Goal: Obtain resource: Download file/media

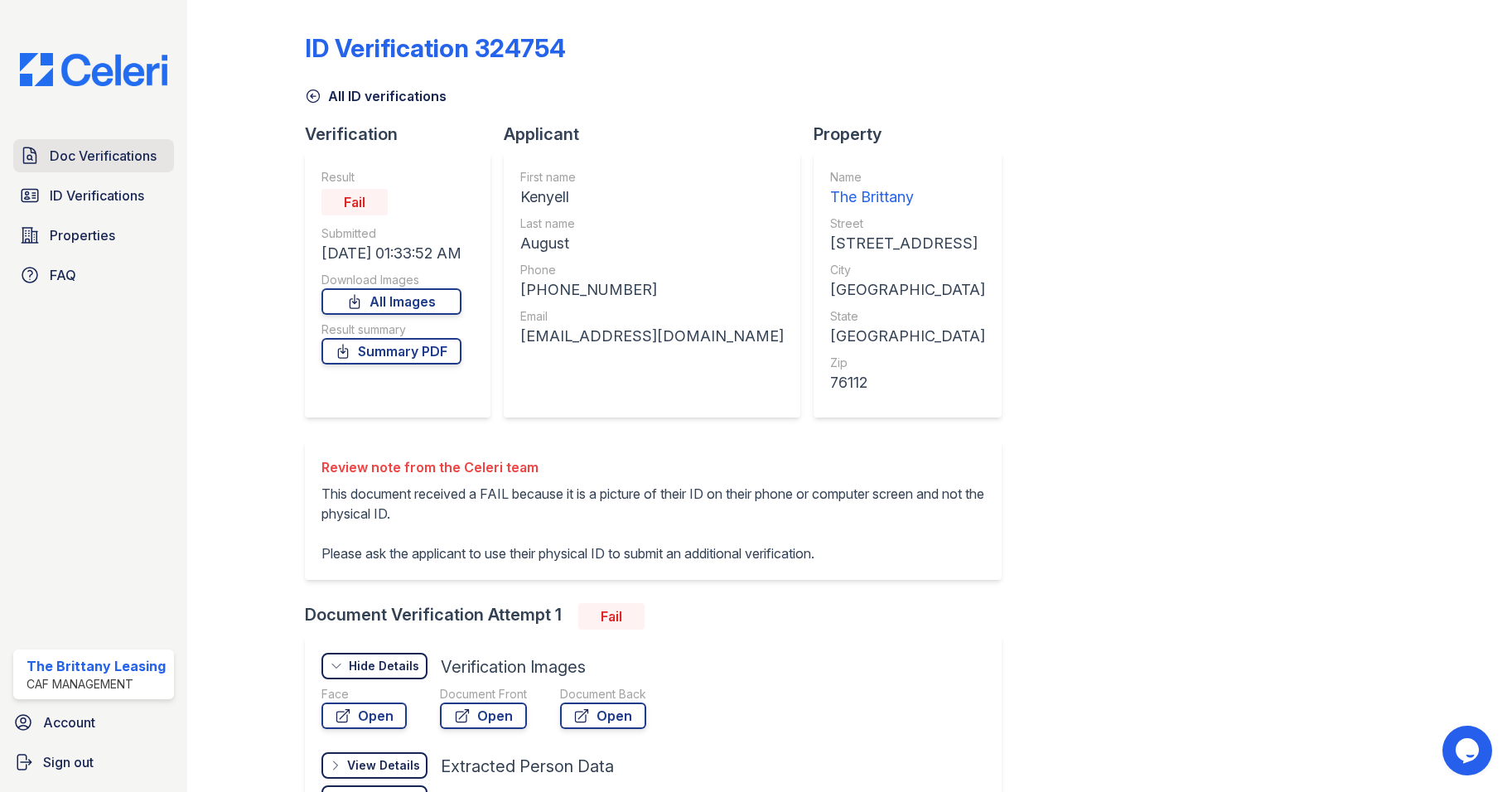
click at [114, 169] on link "Doc Verifications" at bounding box center [94, 155] width 161 height 33
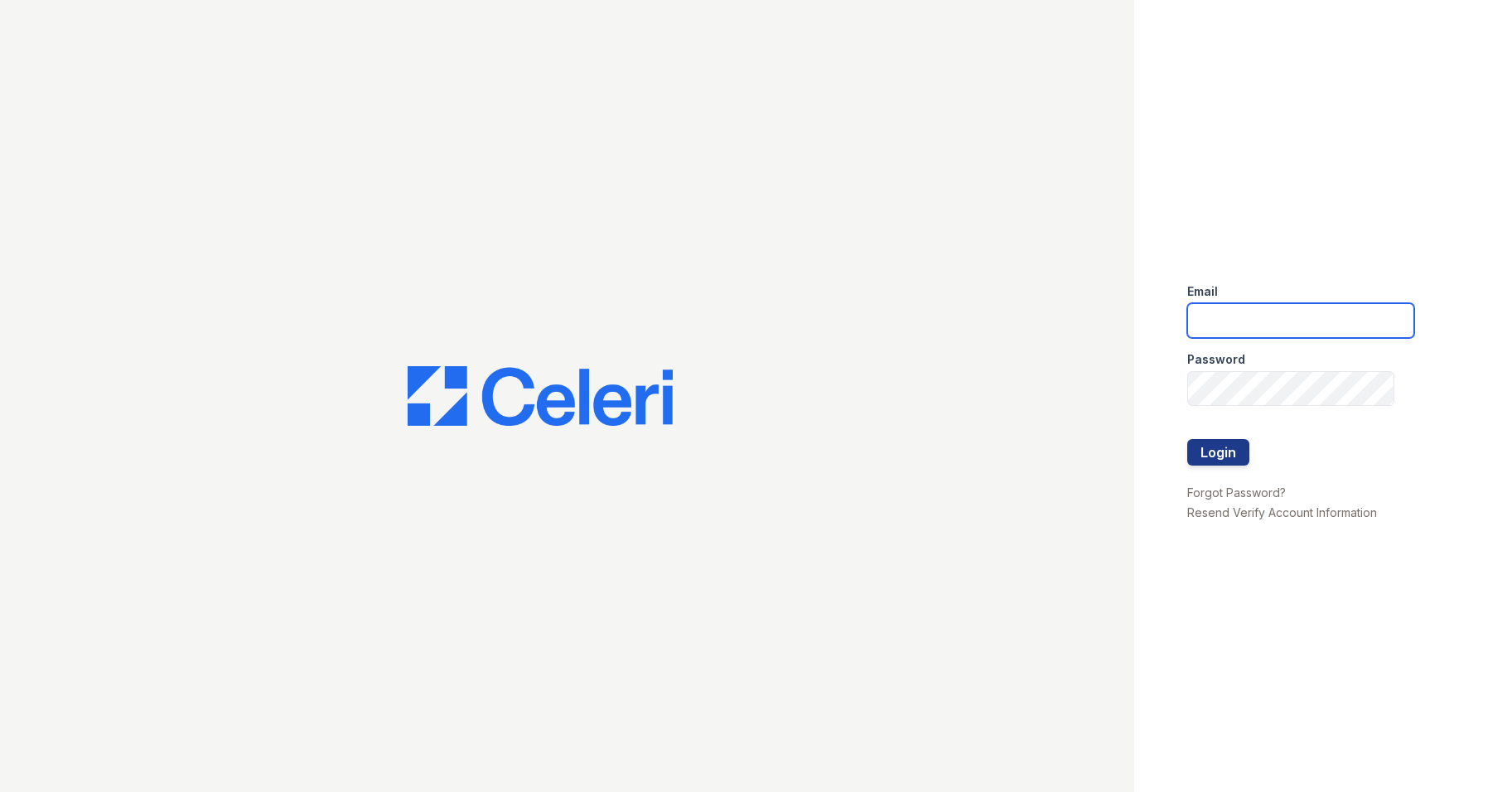
type input "brittany.pm@cafmanagement.com"
click at [1234, 451] on button "Login" at bounding box center [1218, 452] width 62 height 26
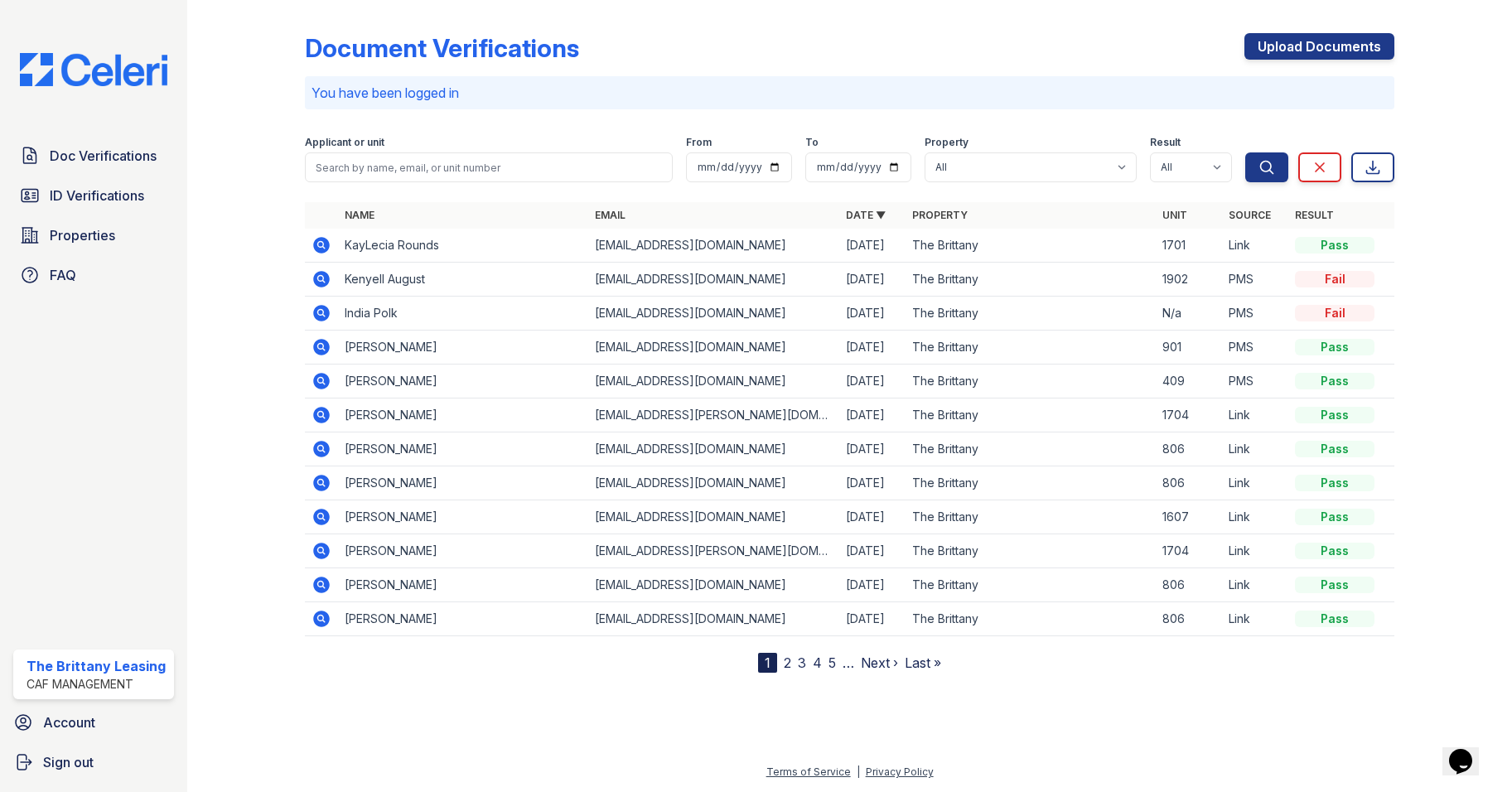
click at [329, 243] on icon at bounding box center [321, 244] width 16 height 16
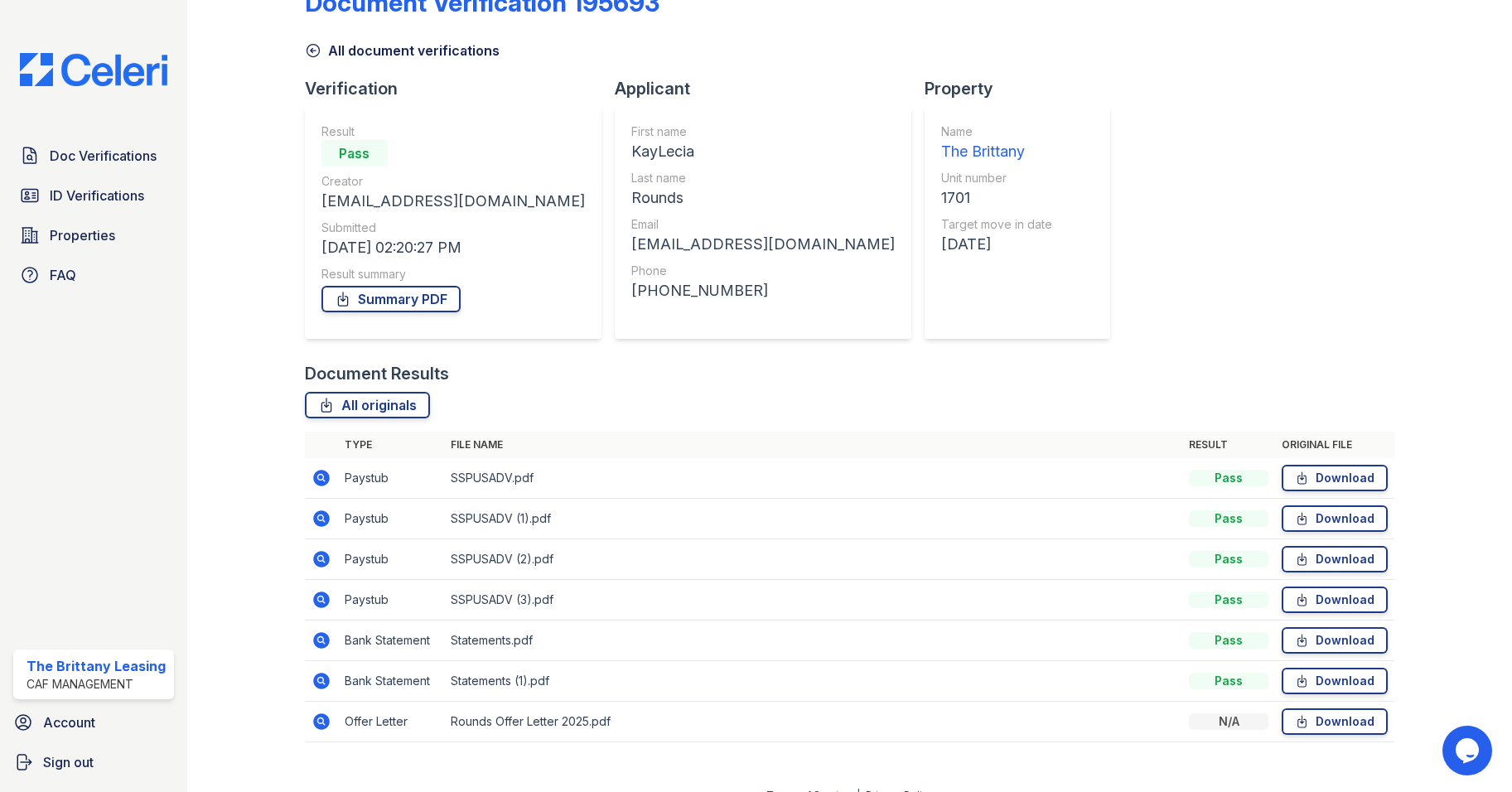
scroll to position [69, 0]
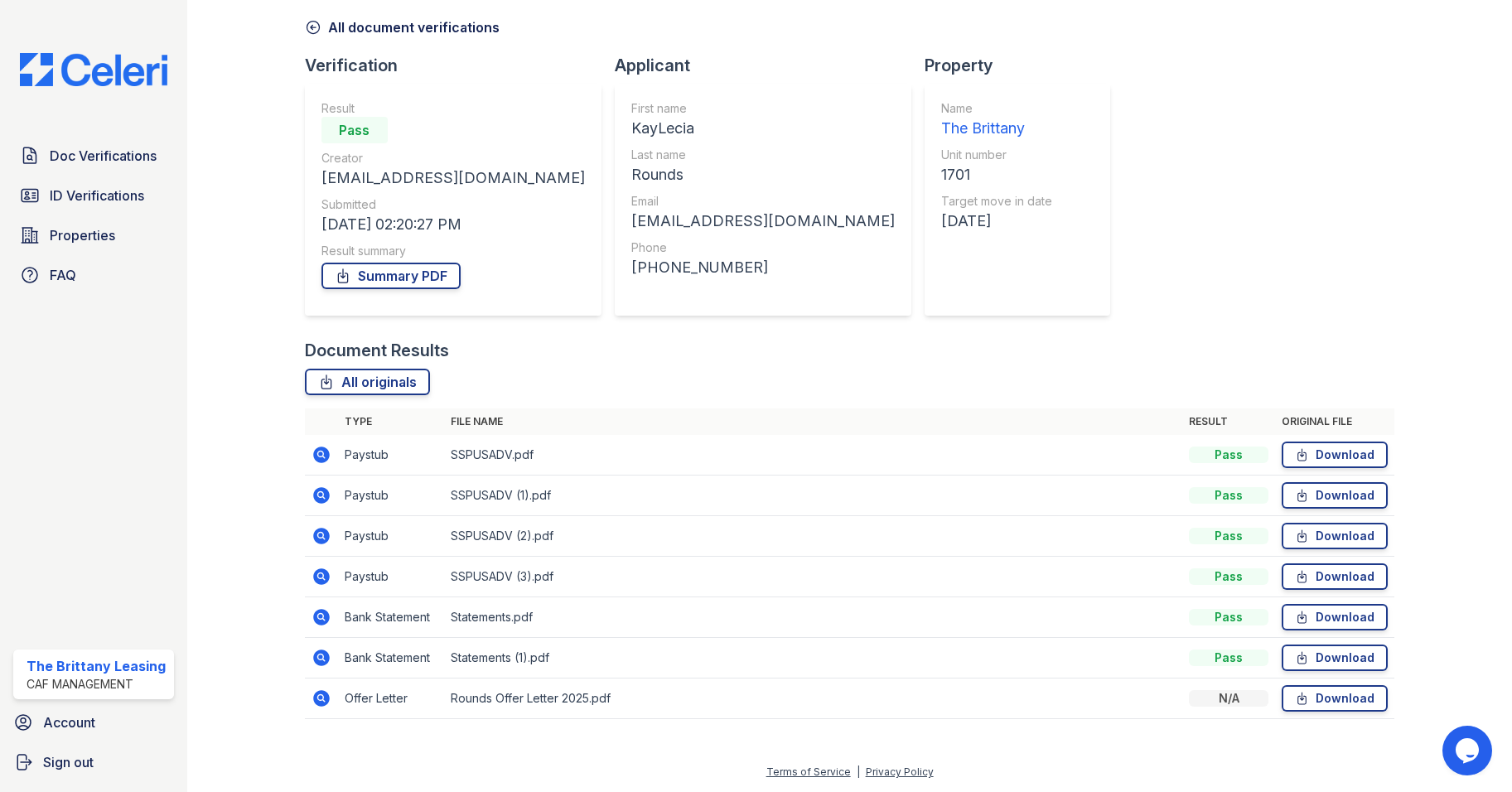
click at [317, 699] on icon at bounding box center [321, 697] width 16 height 16
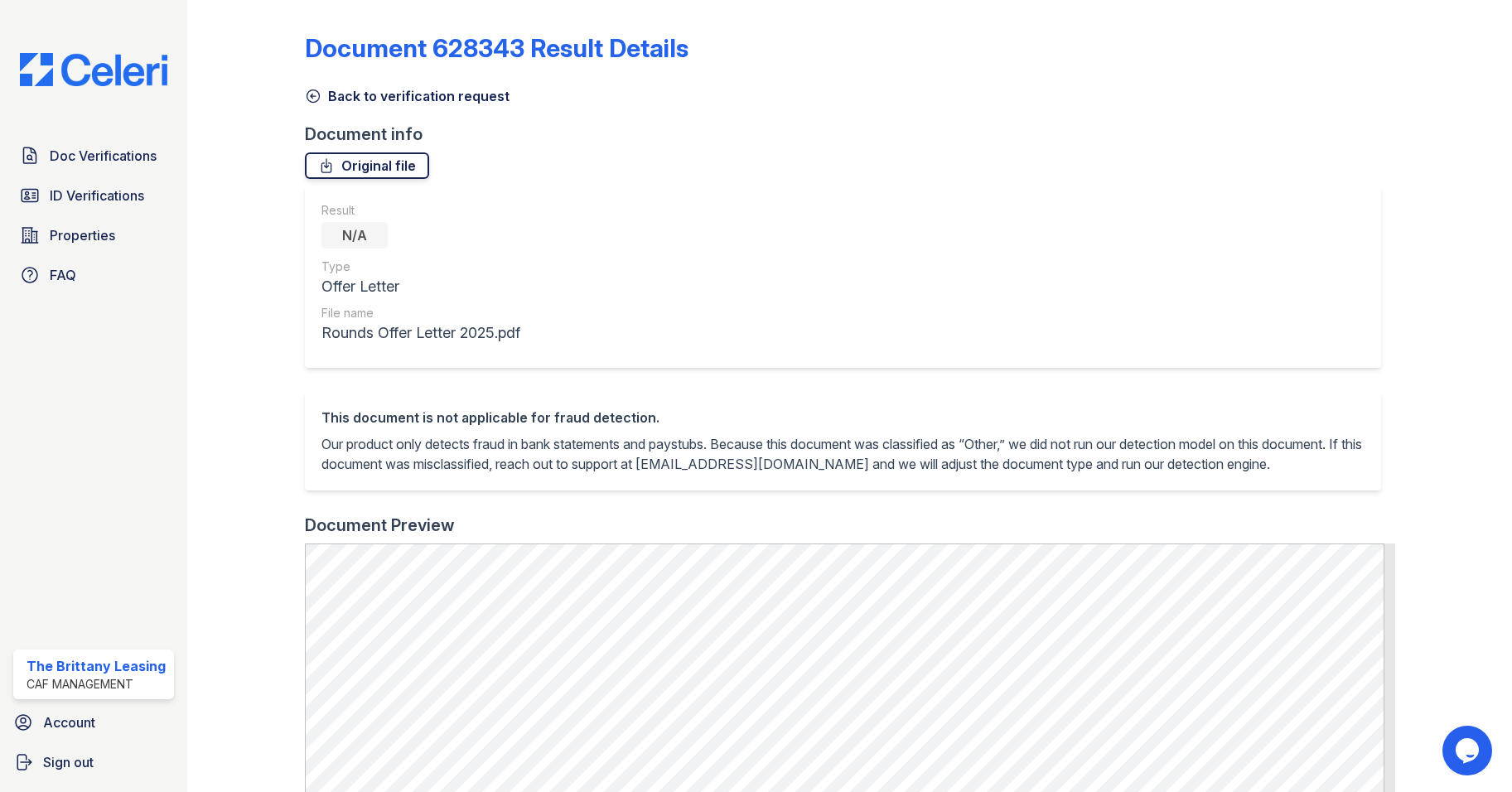
click at [374, 169] on link "Original file" at bounding box center [367, 165] width 124 height 26
click at [314, 101] on icon at bounding box center [313, 95] width 16 height 16
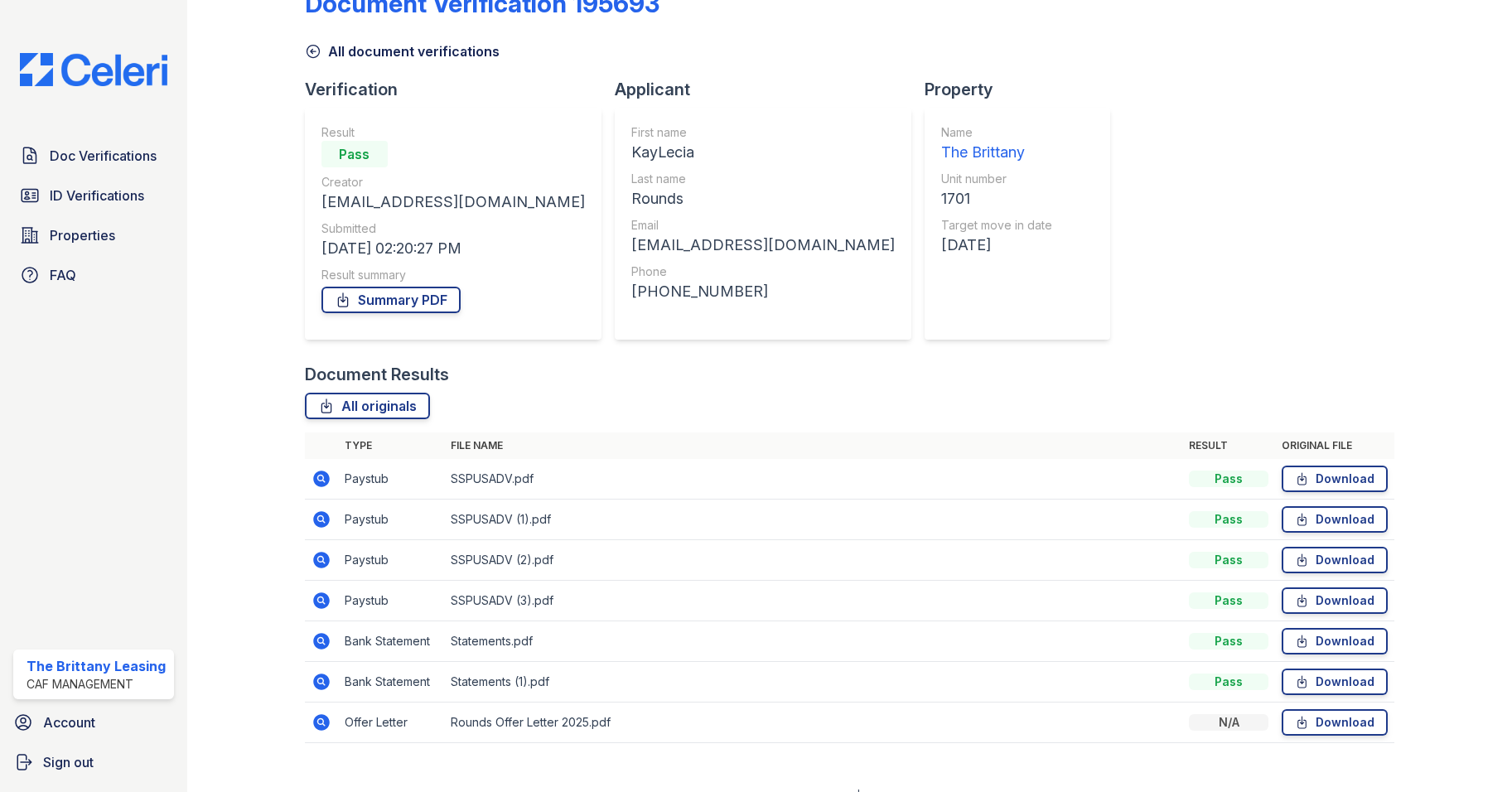
scroll to position [69, 0]
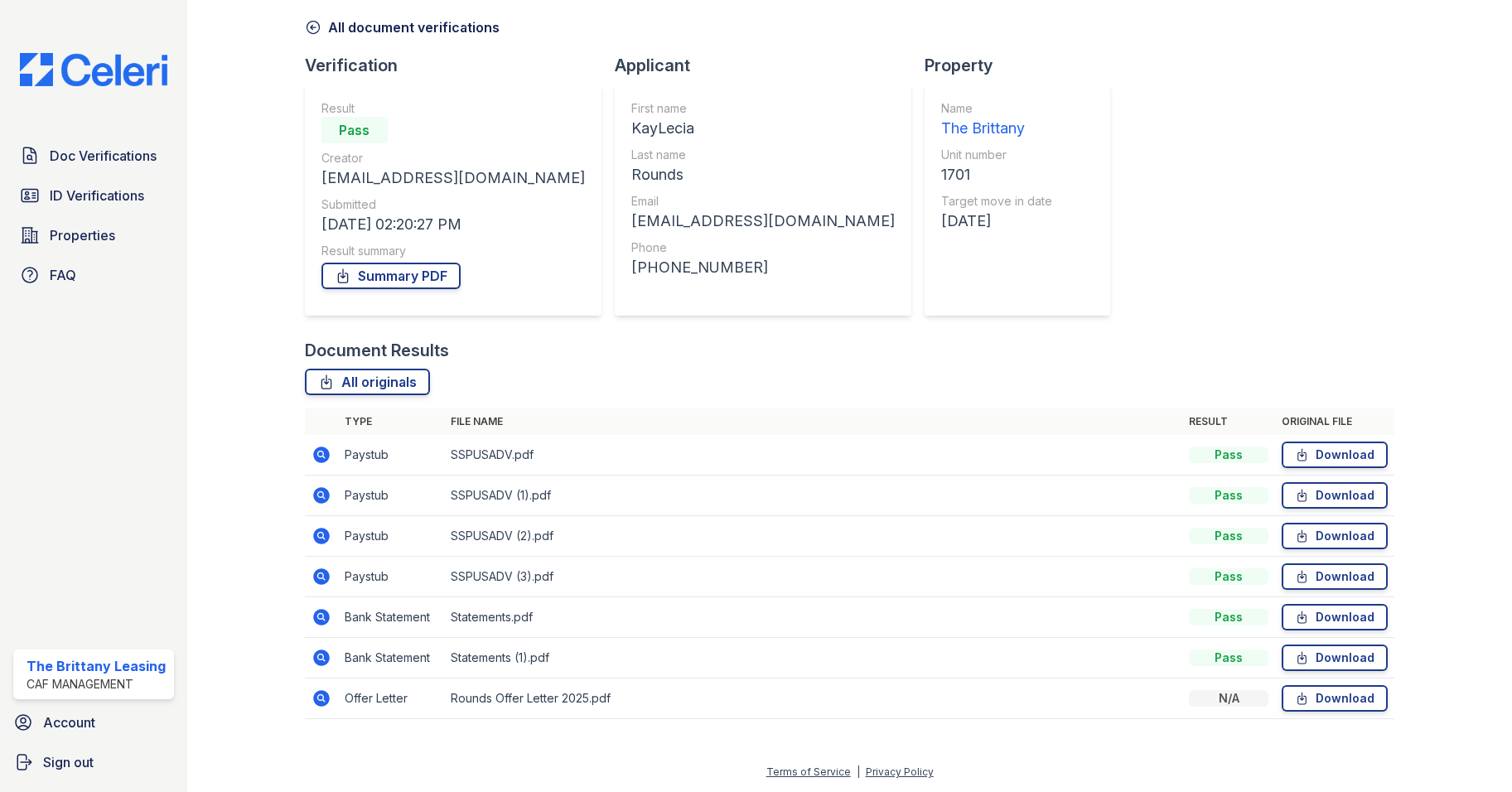
click at [325, 581] on icon at bounding box center [321, 576] width 16 height 16
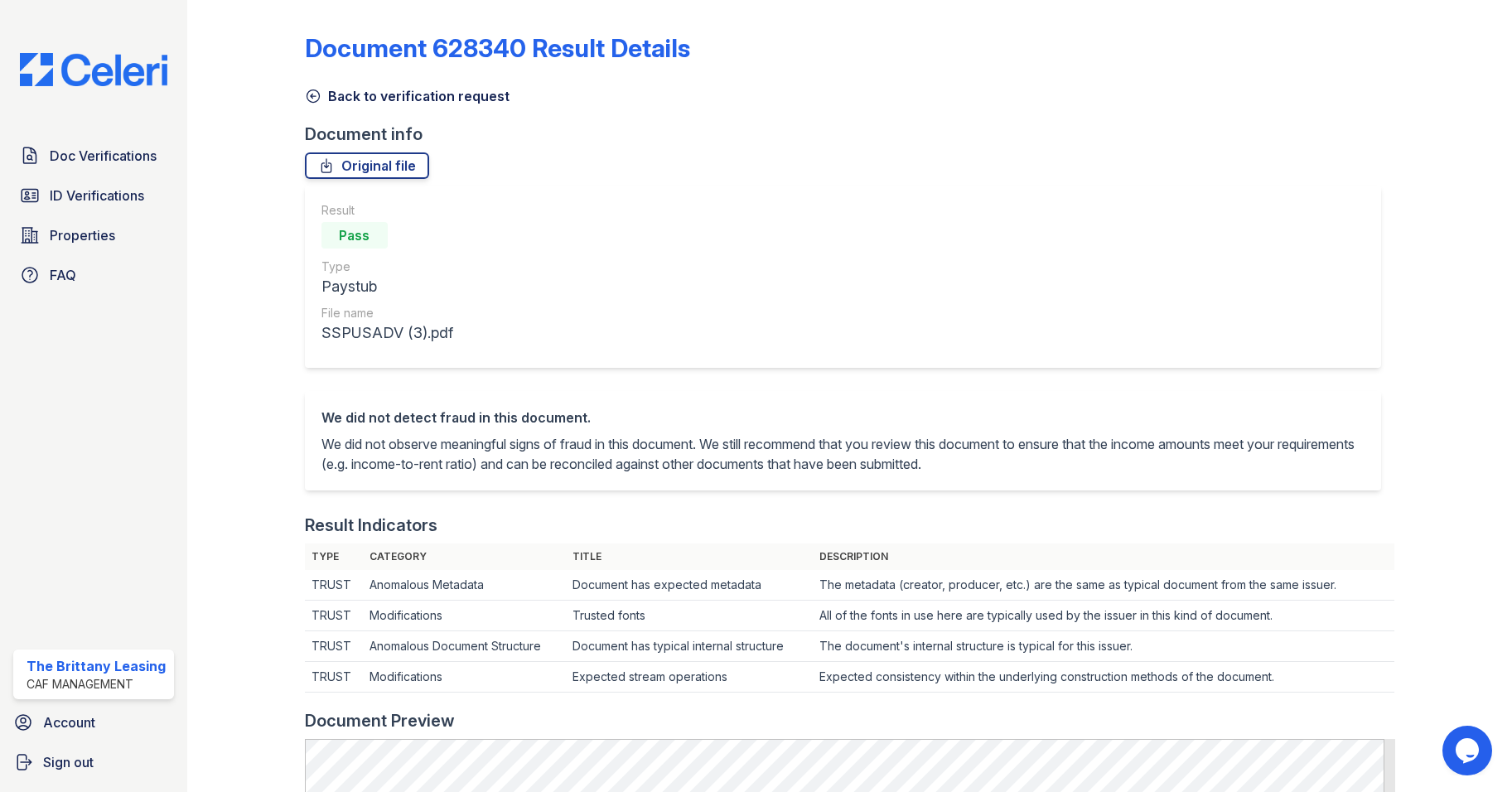
click at [317, 102] on icon at bounding box center [313, 95] width 16 height 16
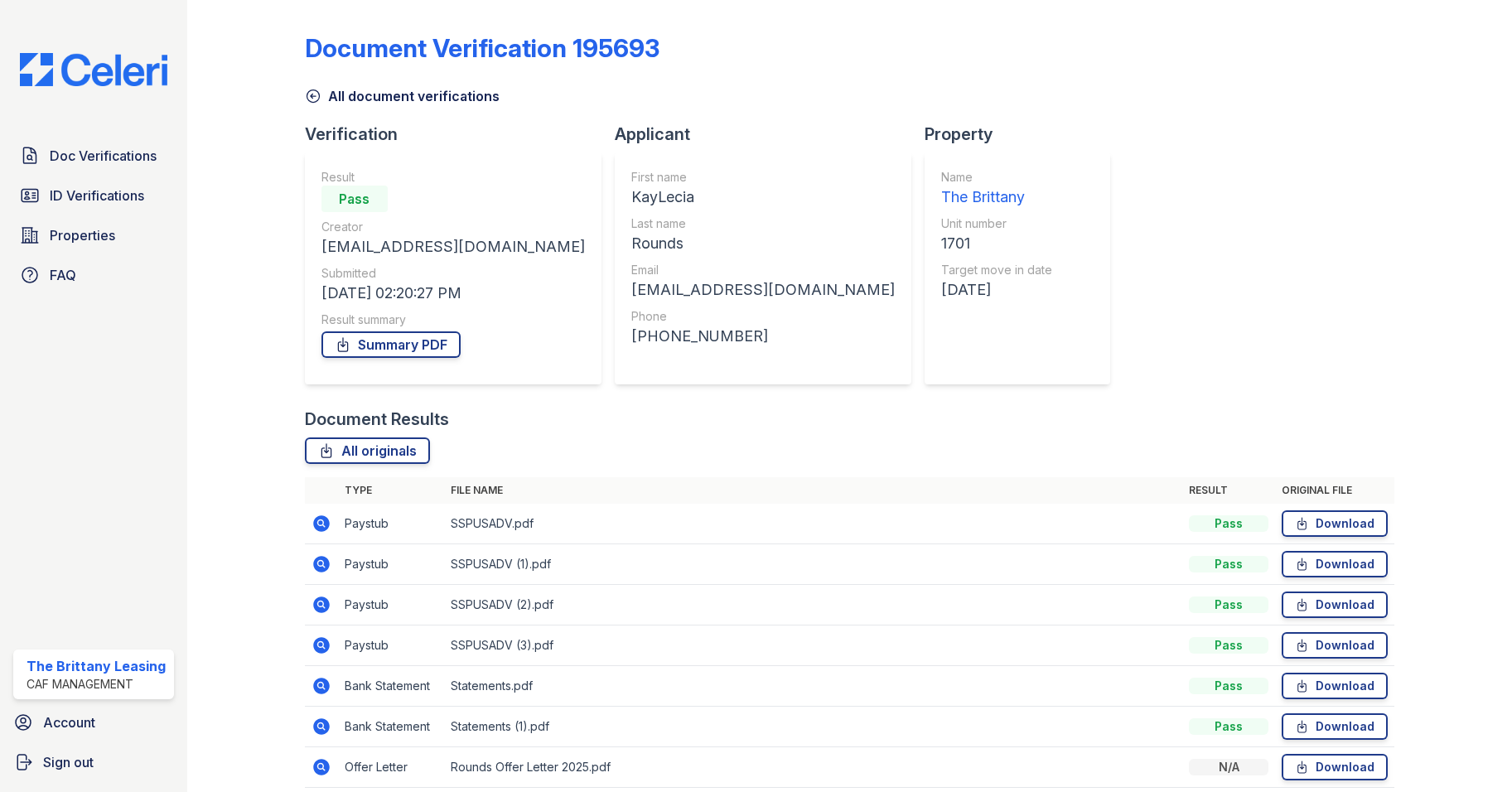
click at [325, 514] on icon at bounding box center [321, 523] width 20 height 20
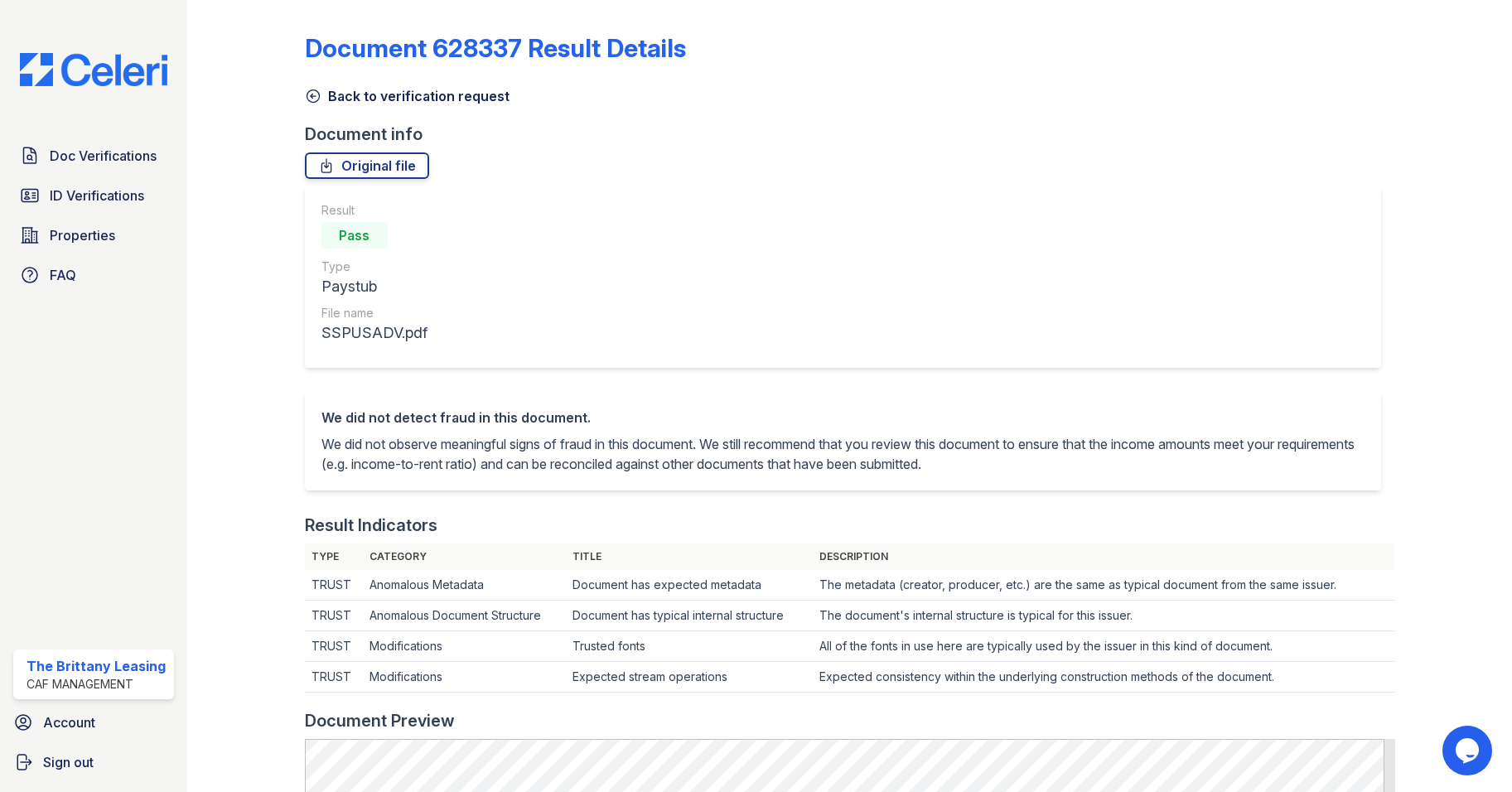
click at [313, 97] on icon at bounding box center [313, 95] width 16 height 16
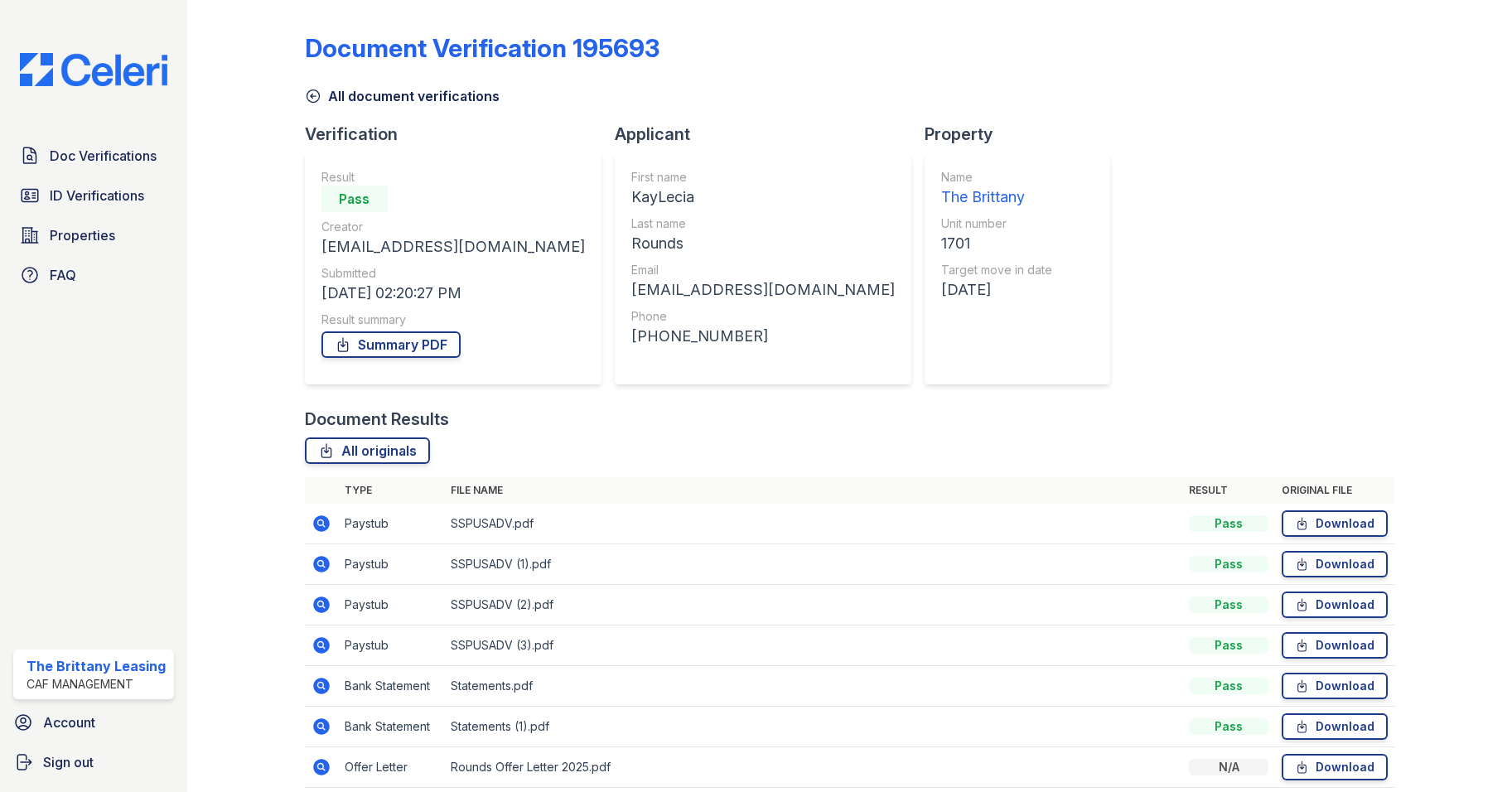
click at [320, 601] on icon at bounding box center [321, 604] width 20 height 20
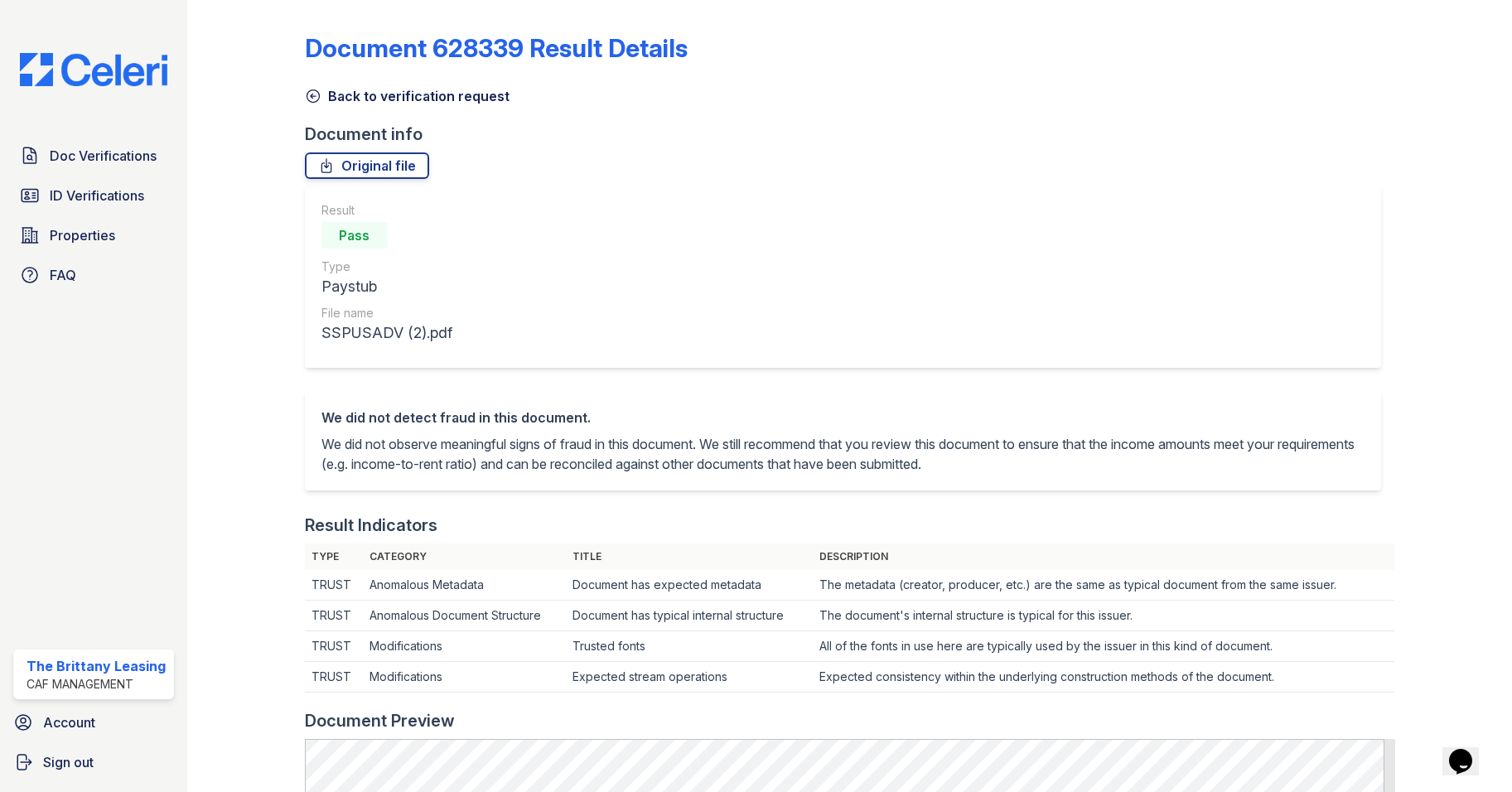
click at [316, 96] on icon at bounding box center [313, 95] width 16 height 16
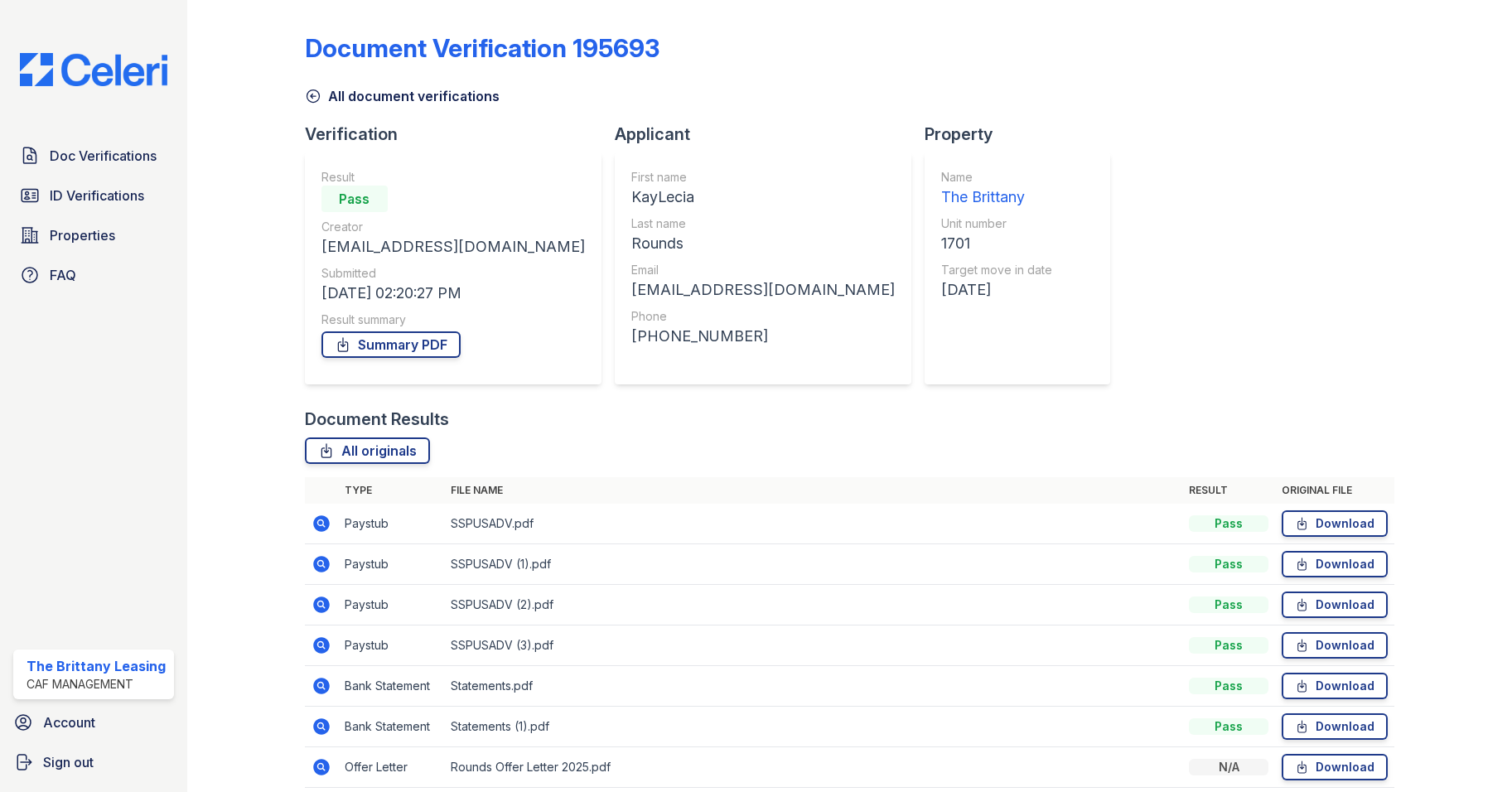
click at [322, 636] on icon at bounding box center [321, 645] width 20 height 20
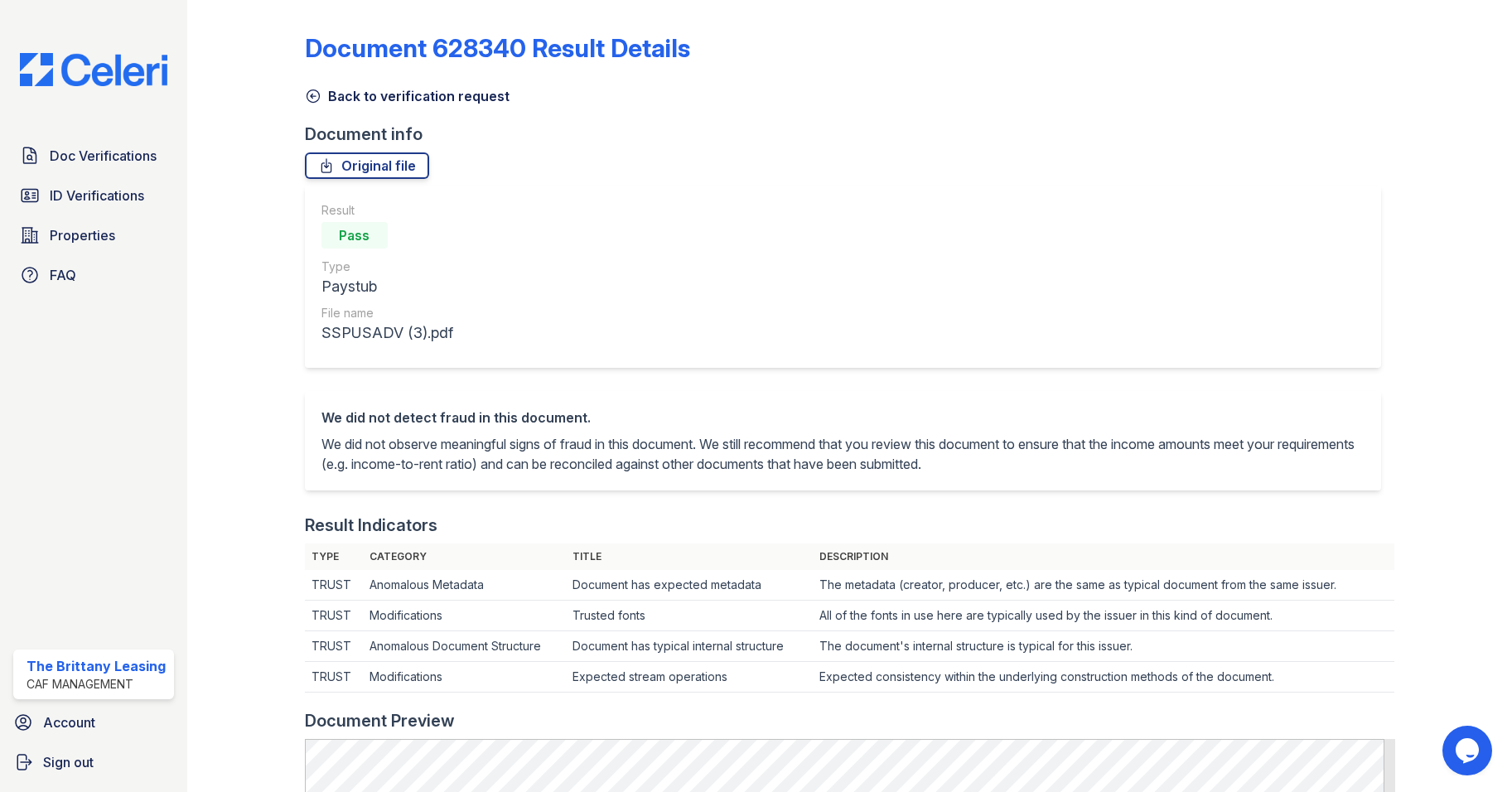
click at [313, 95] on icon at bounding box center [313, 95] width 16 height 16
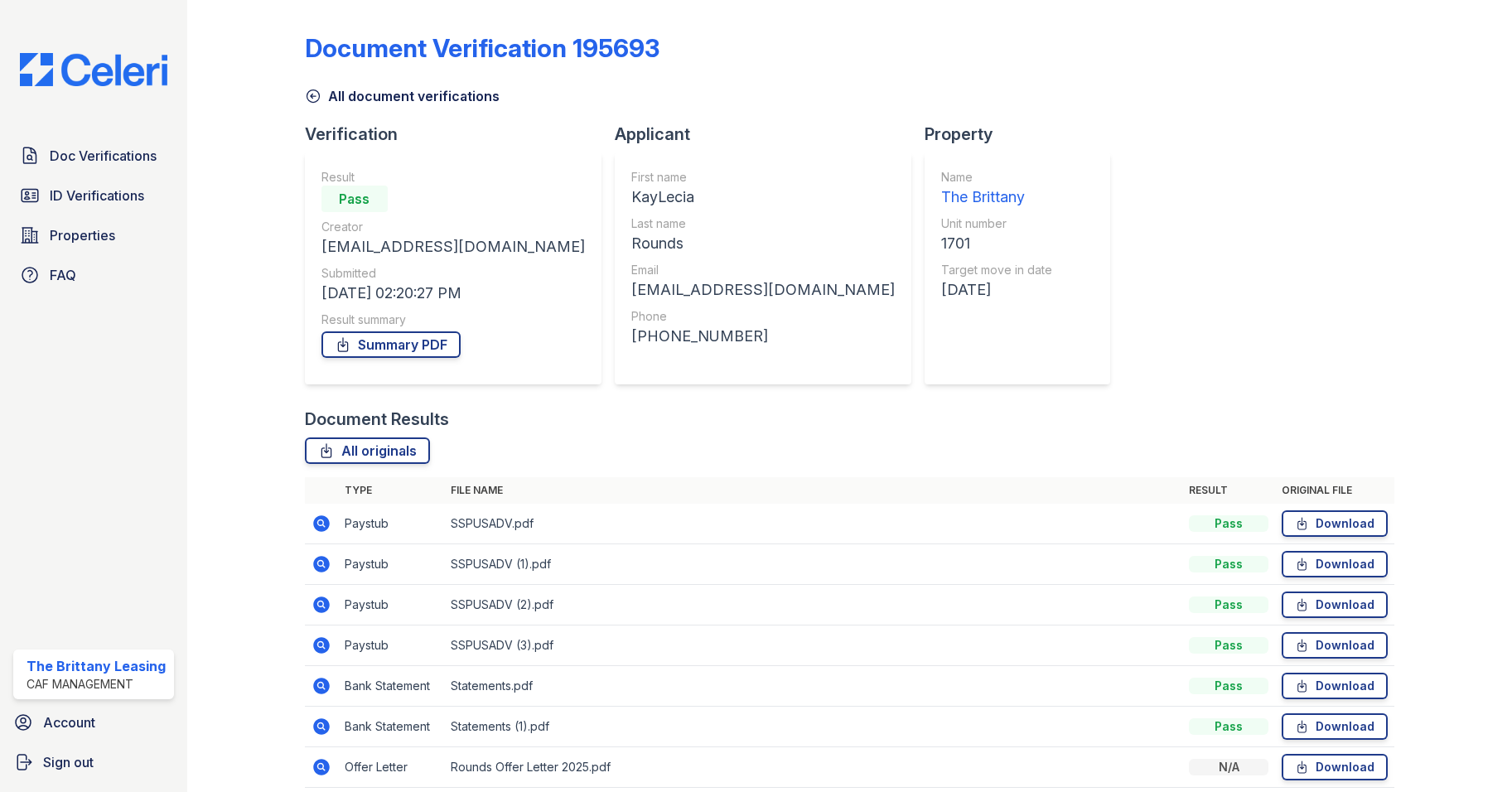
scroll to position [69, 0]
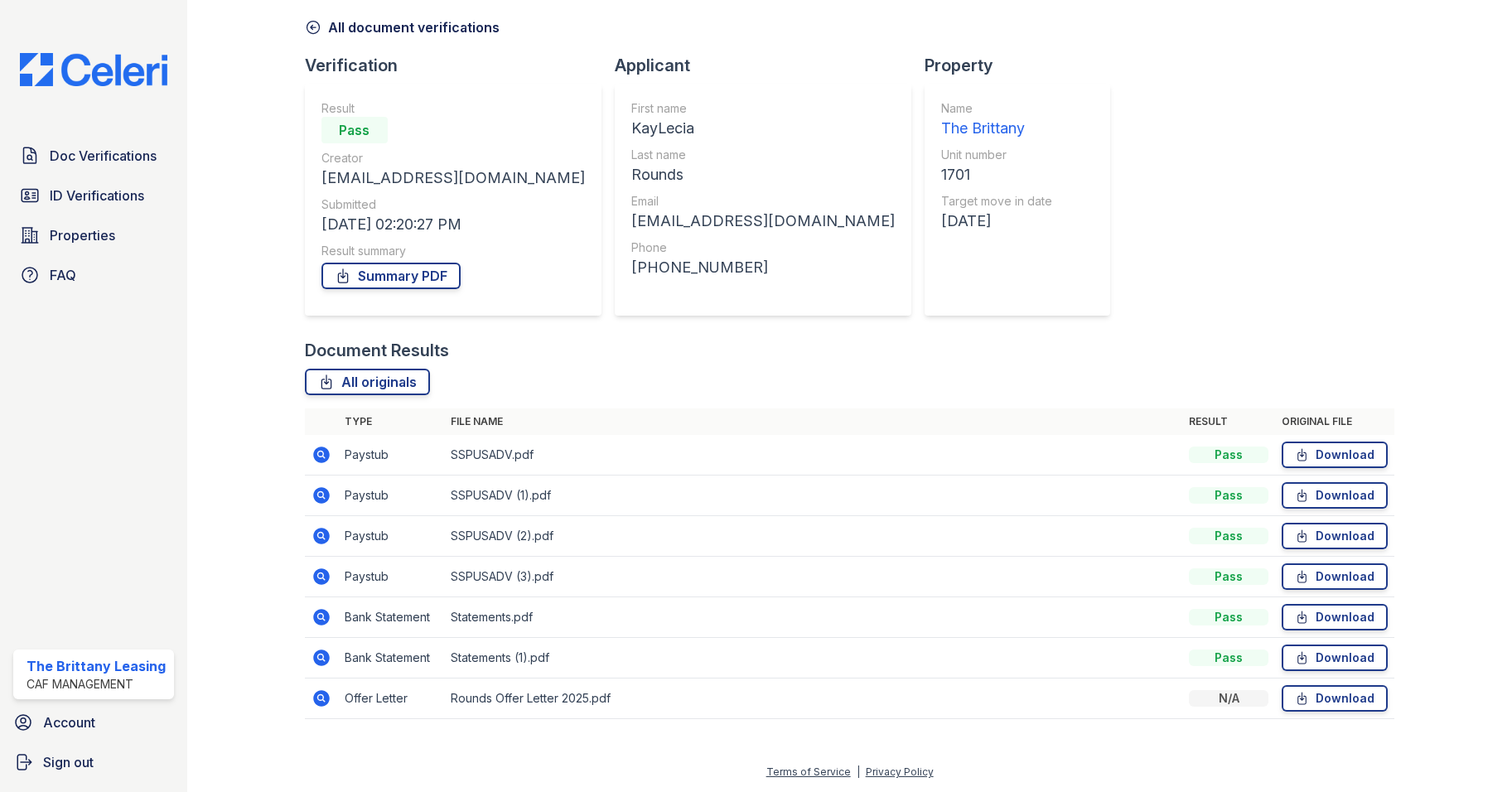
click at [320, 538] on icon at bounding box center [321, 536] width 16 height 16
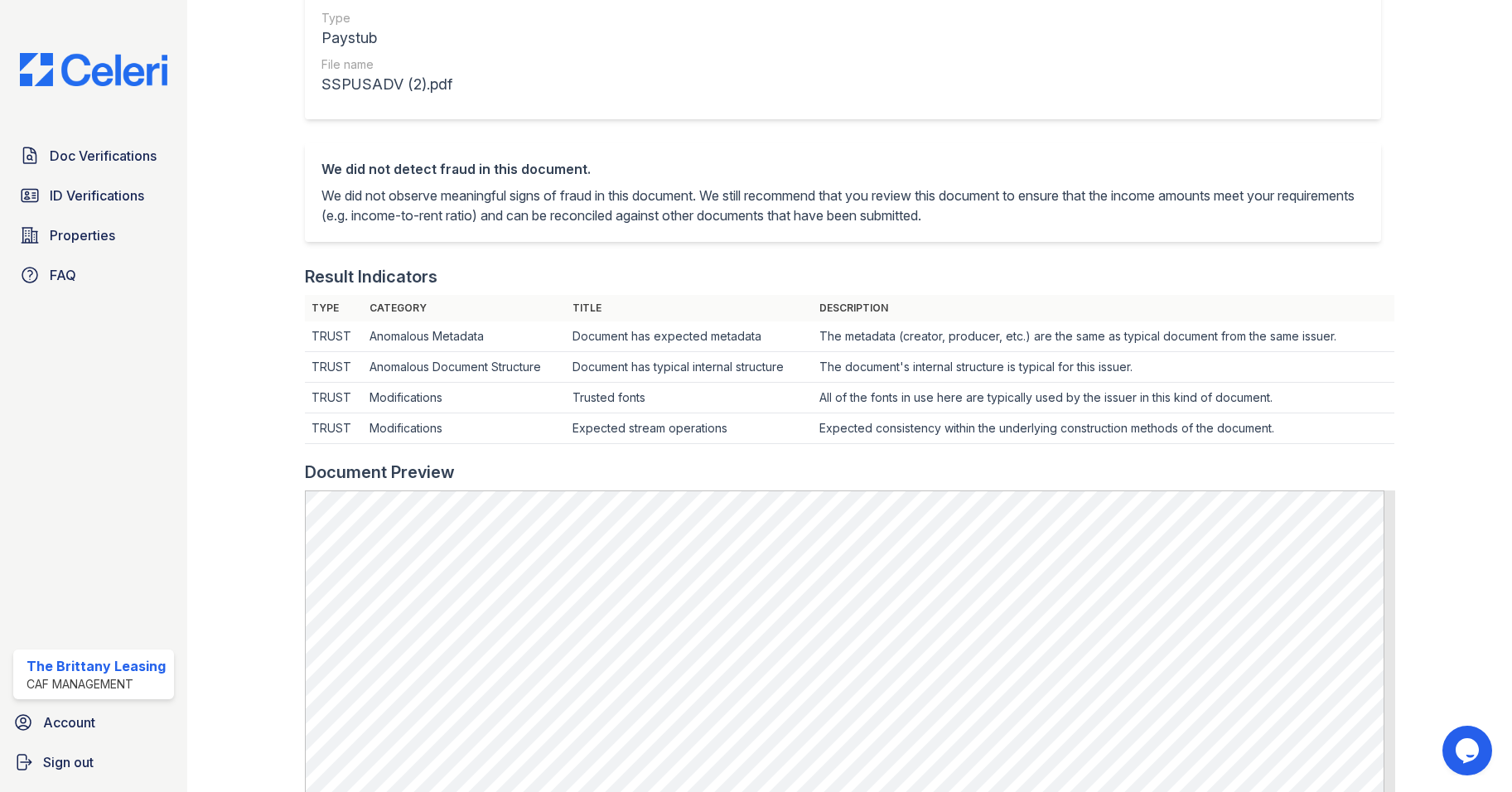
scroll to position [414, 0]
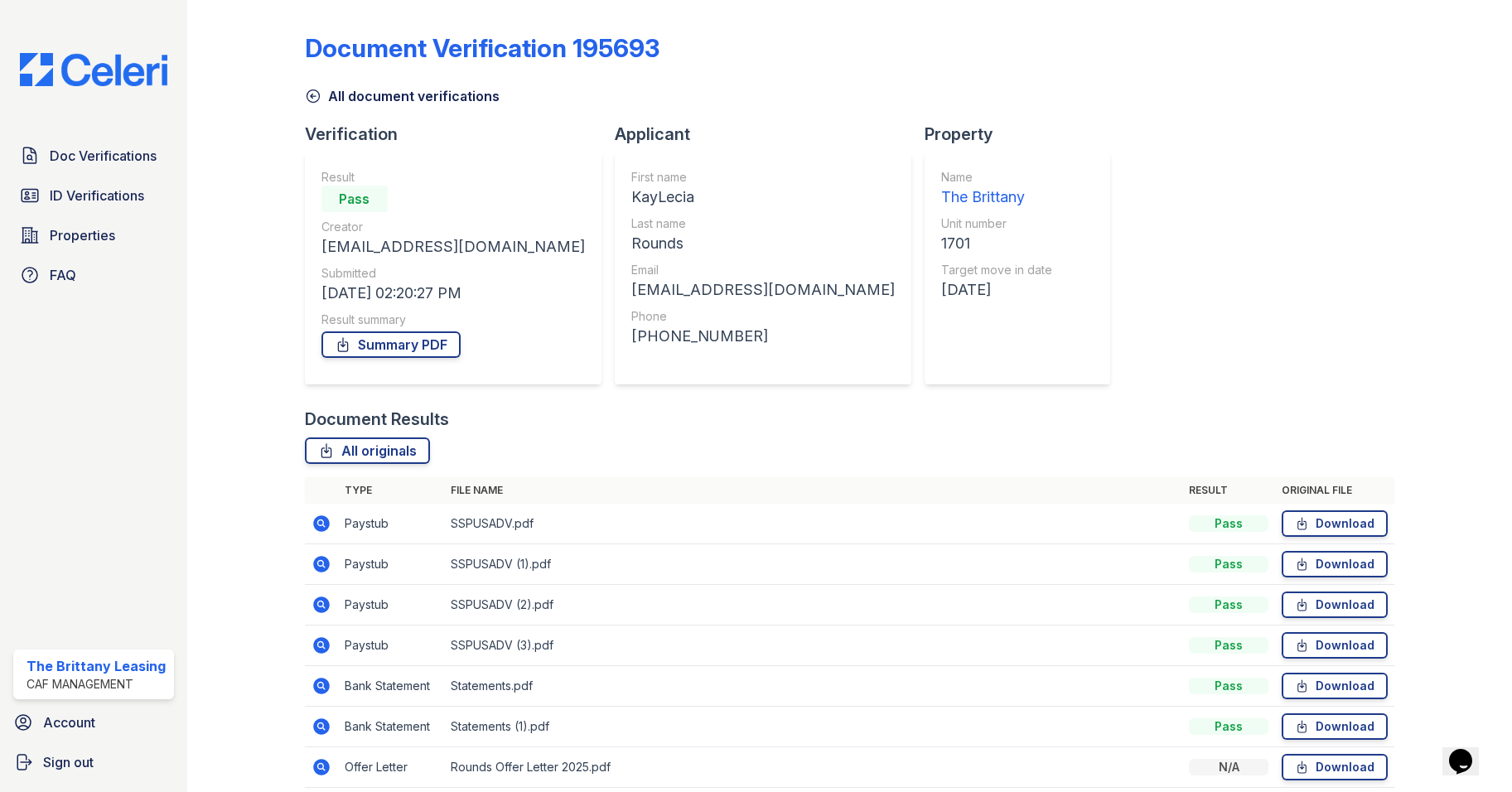
click at [318, 565] on icon at bounding box center [321, 564] width 20 height 20
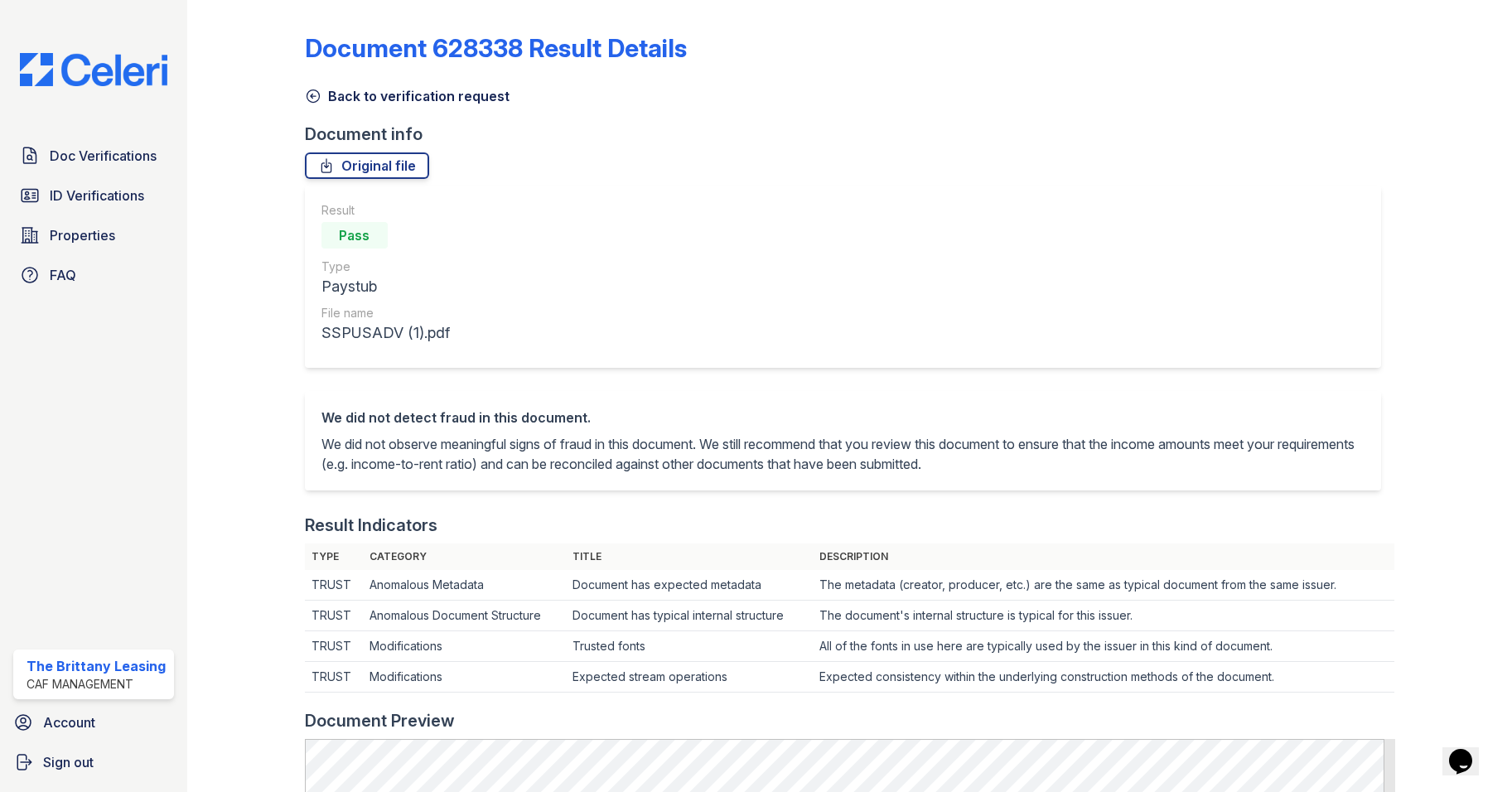
click at [313, 93] on icon at bounding box center [313, 95] width 16 height 16
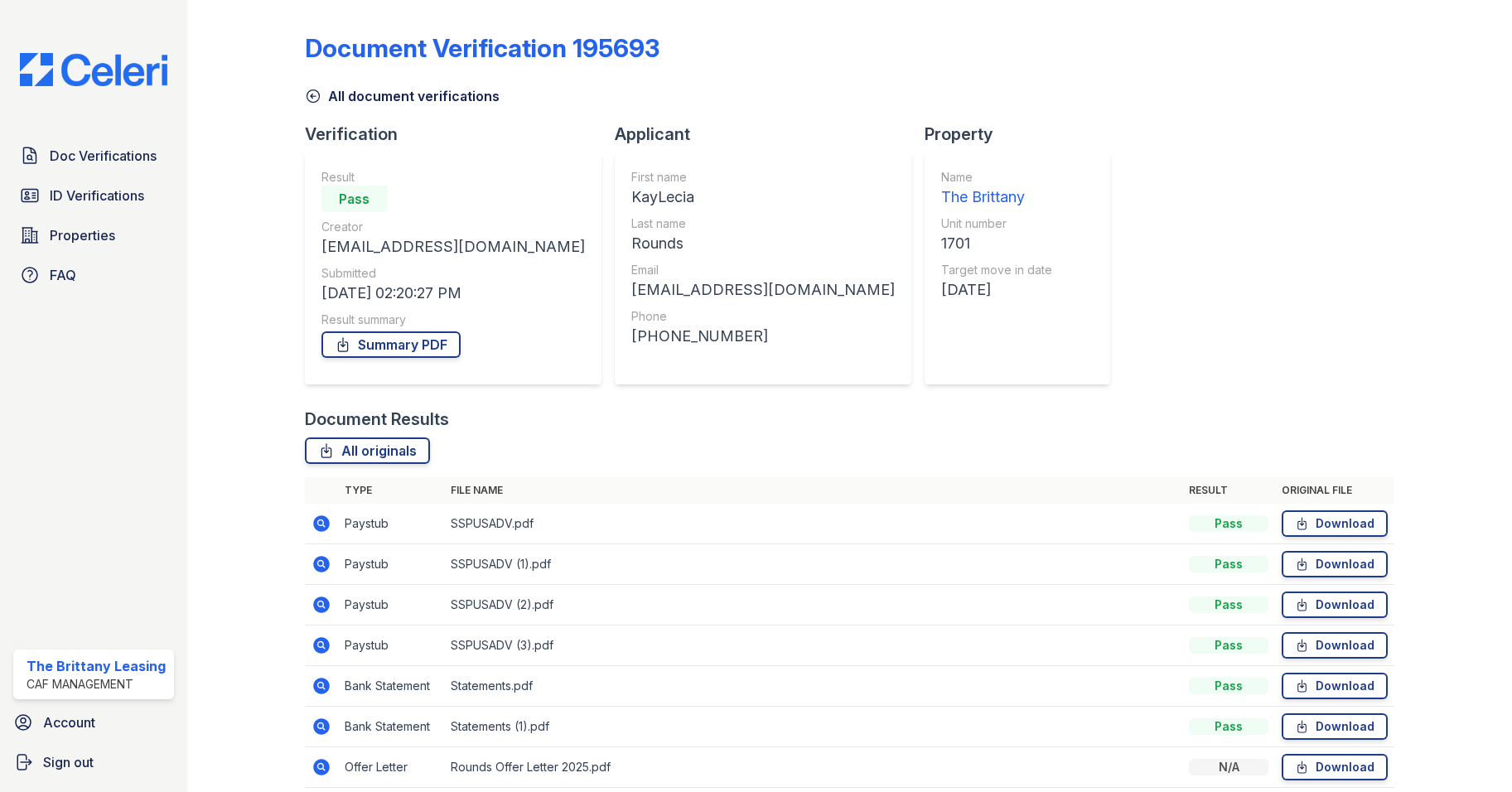
click at [318, 524] on icon at bounding box center [321, 523] width 20 height 20
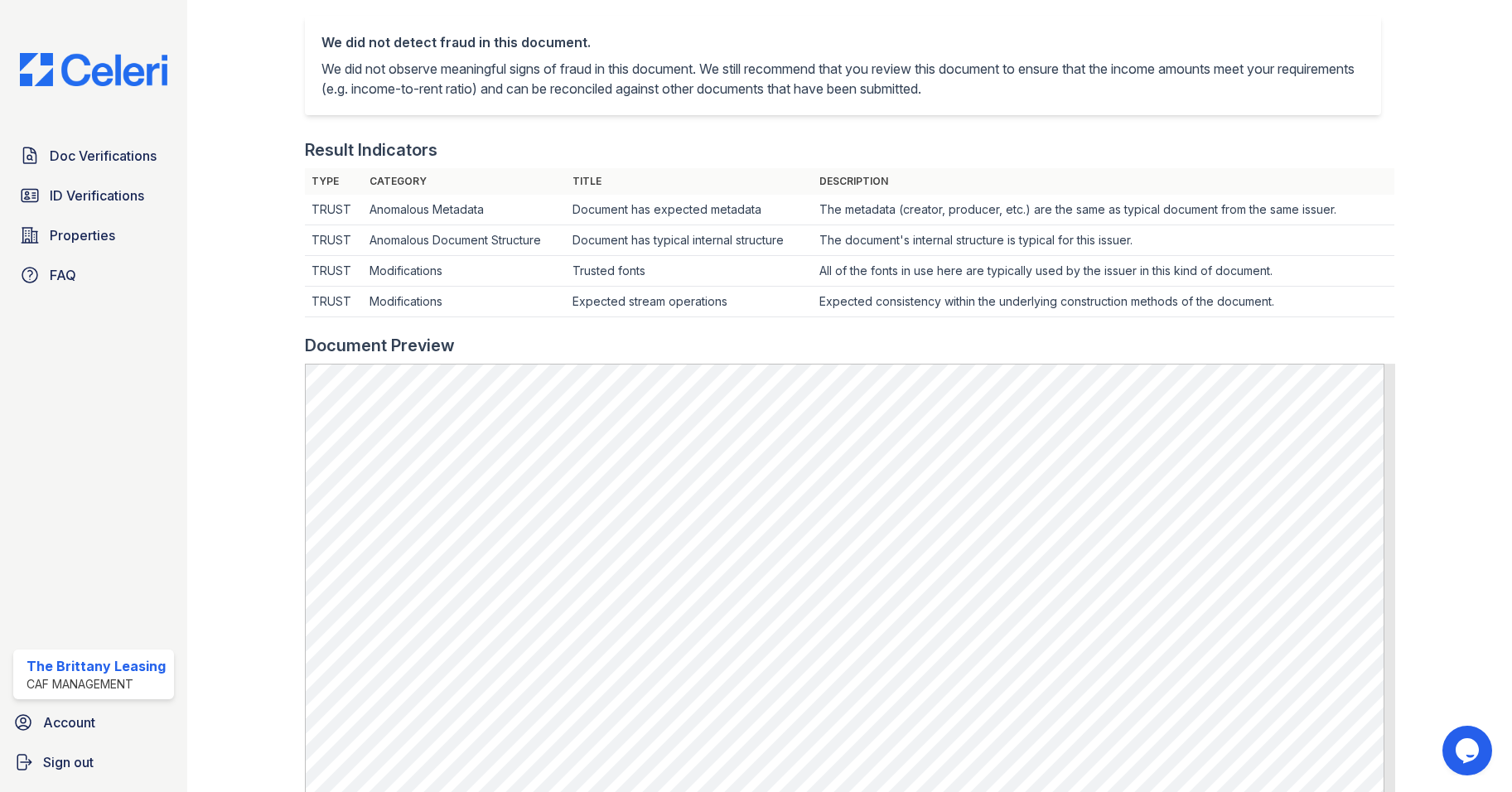
scroll to position [414, 0]
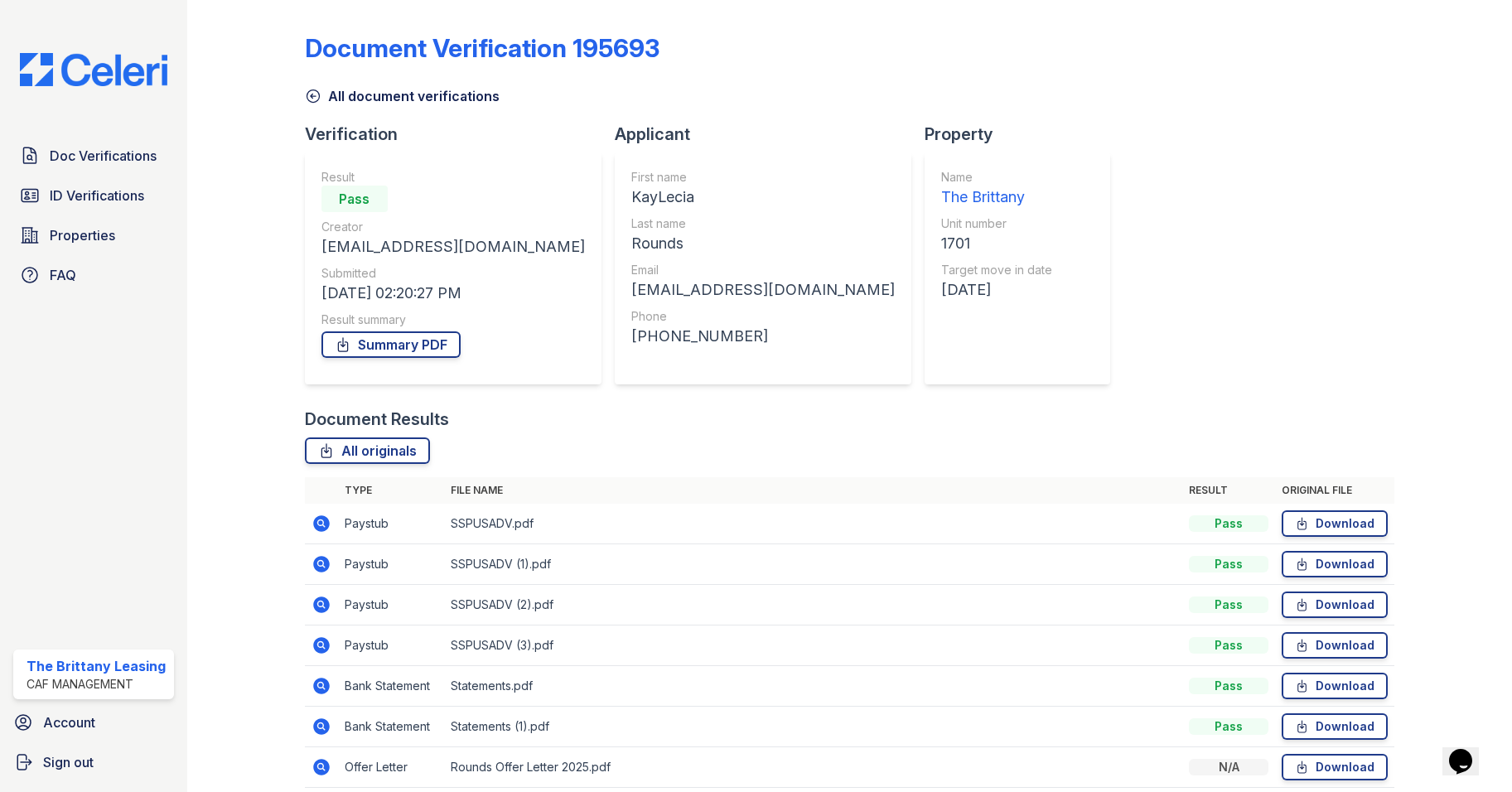
click at [319, 519] on icon at bounding box center [321, 523] width 16 height 16
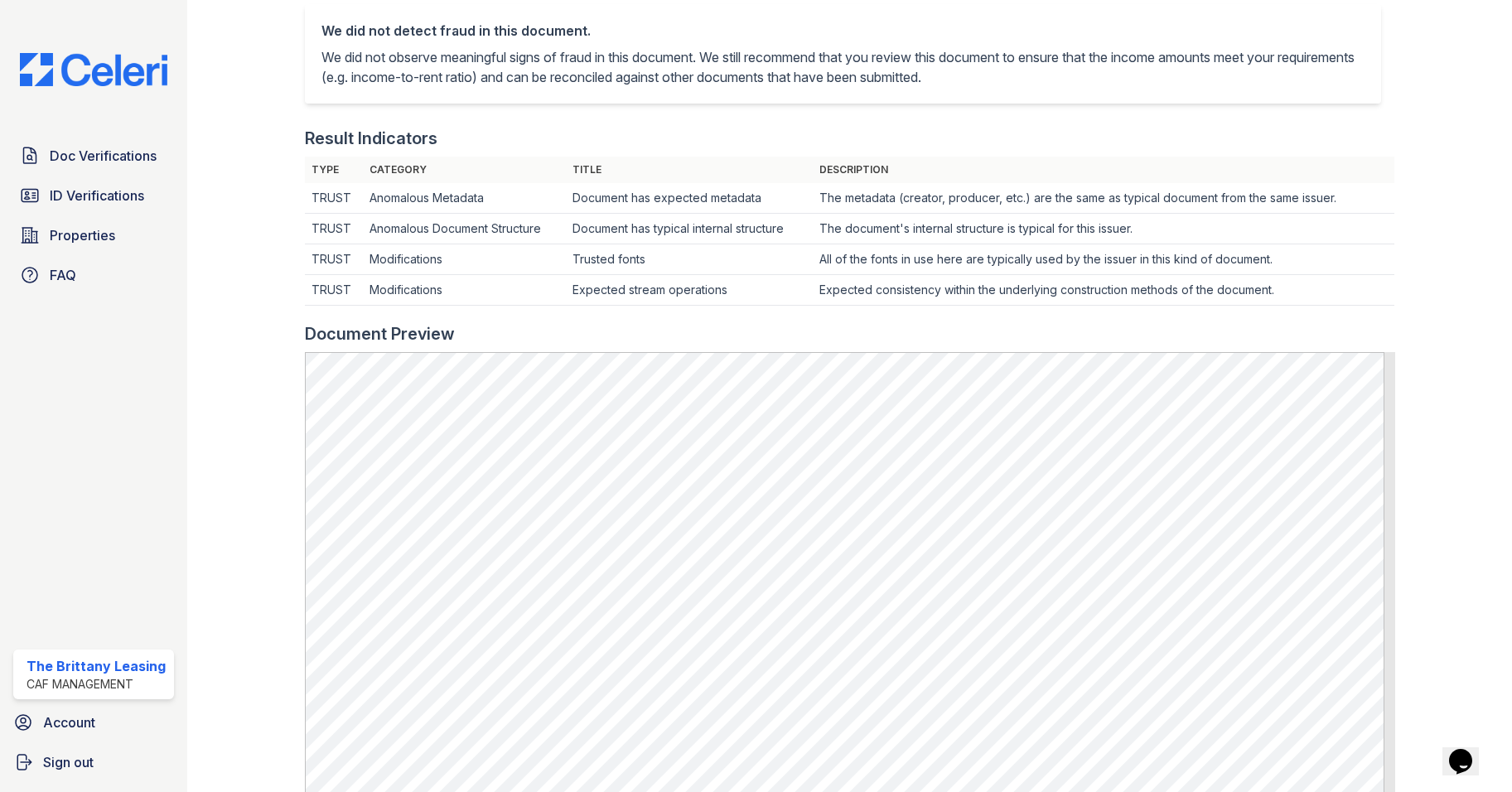
scroll to position [414, 0]
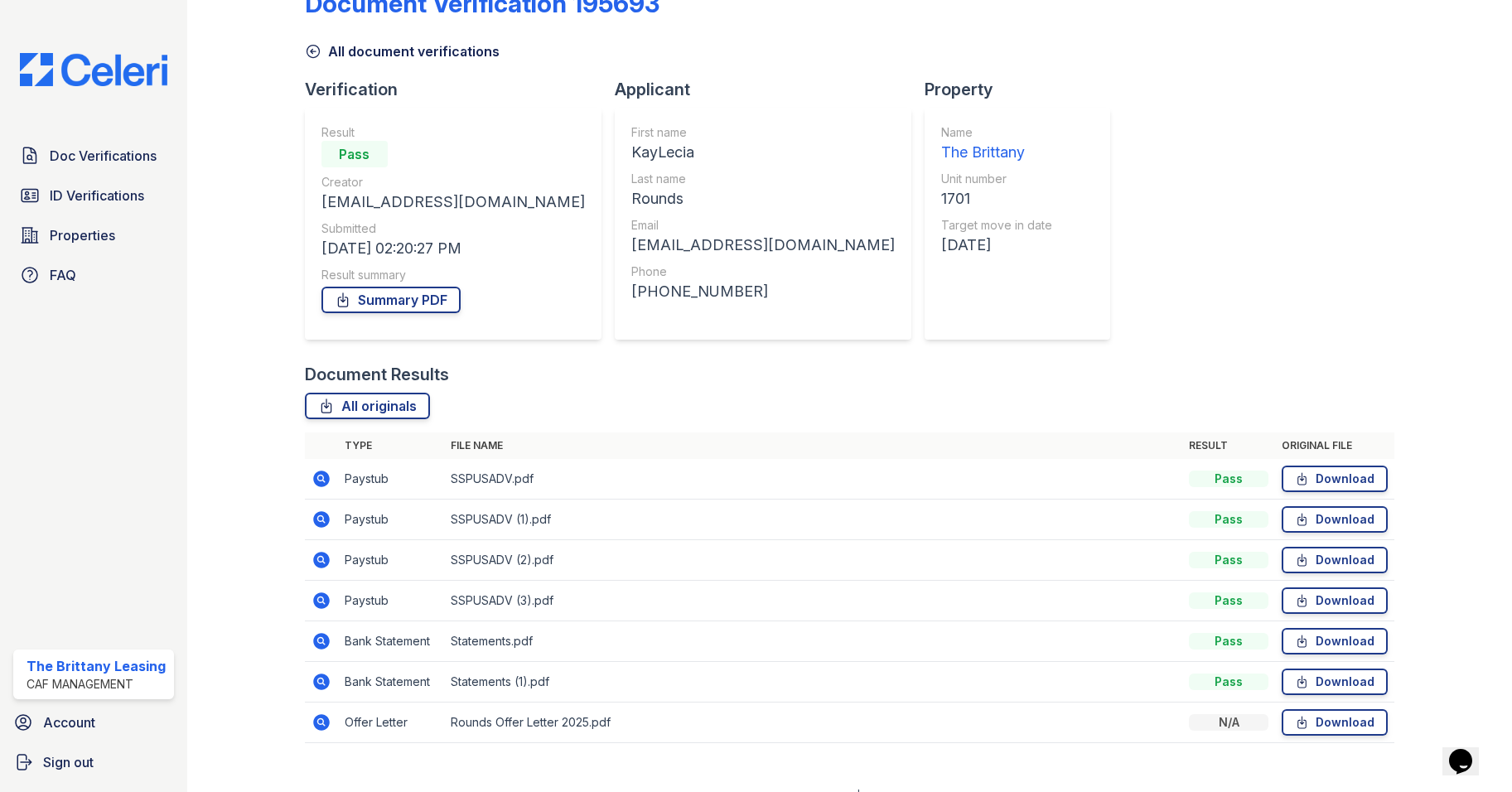
scroll to position [69, 0]
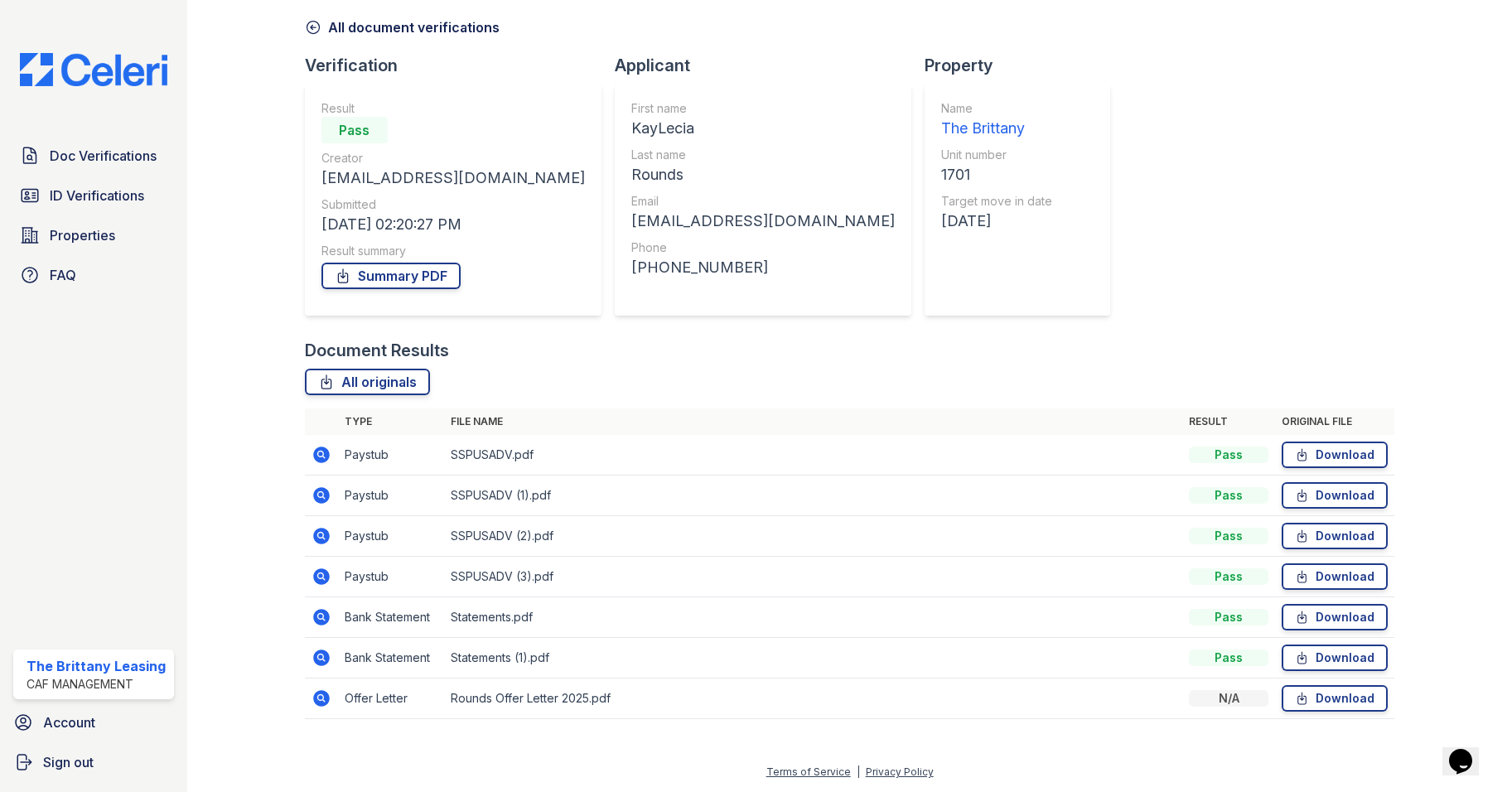
click at [313, 573] on icon at bounding box center [321, 576] width 16 height 16
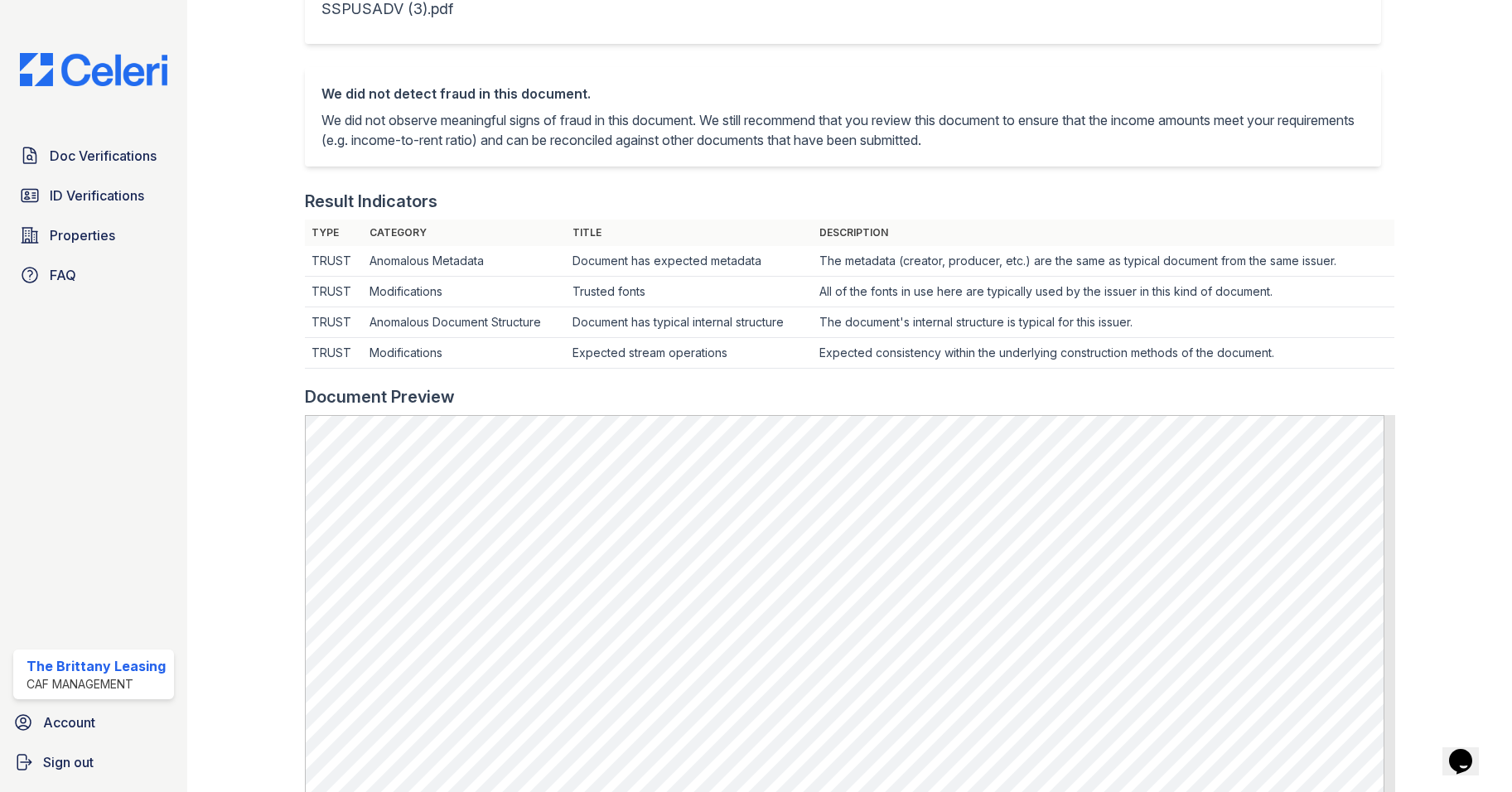
scroll to position [249, 0]
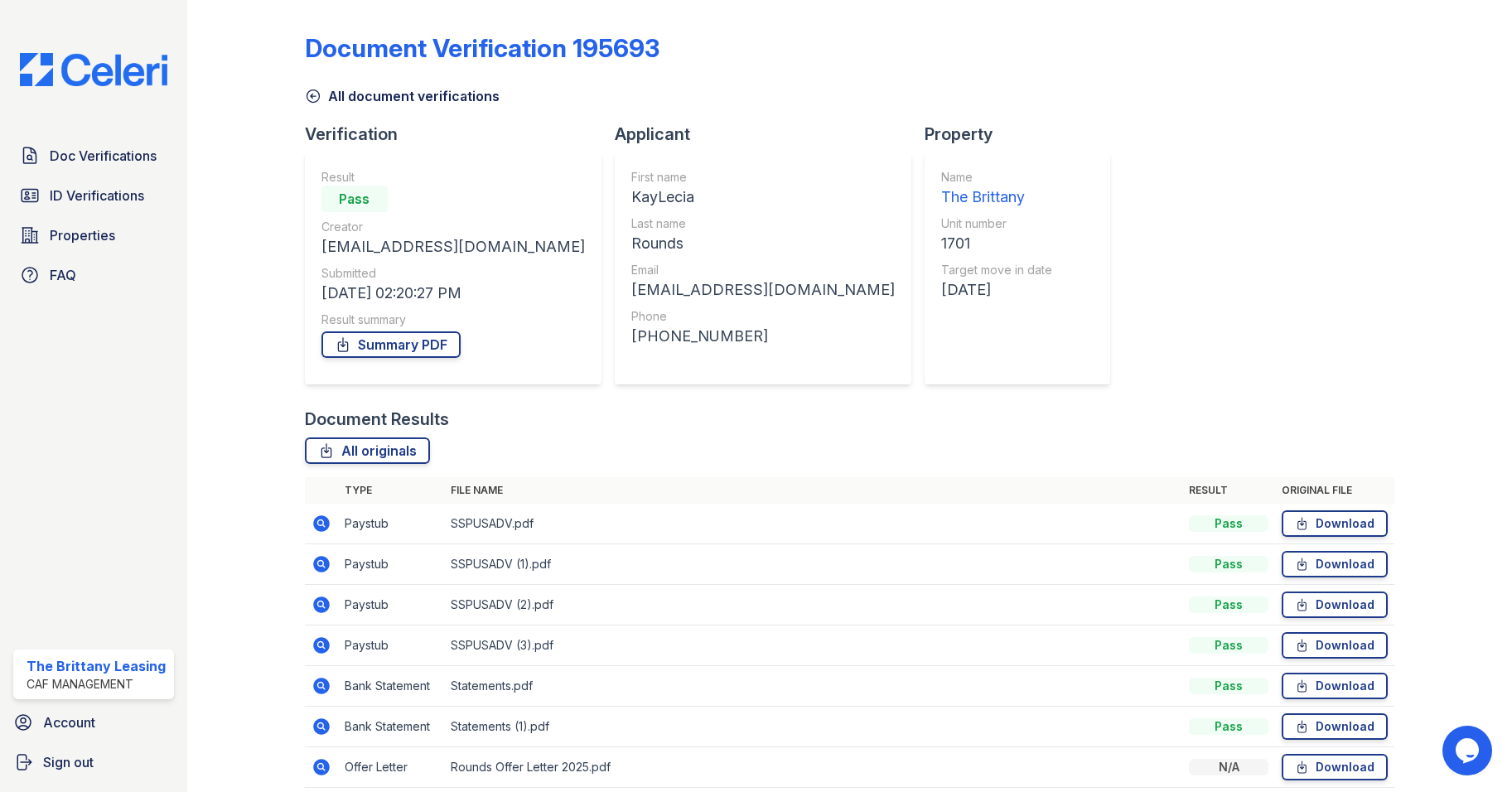
click at [315, 560] on icon at bounding box center [321, 564] width 16 height 16
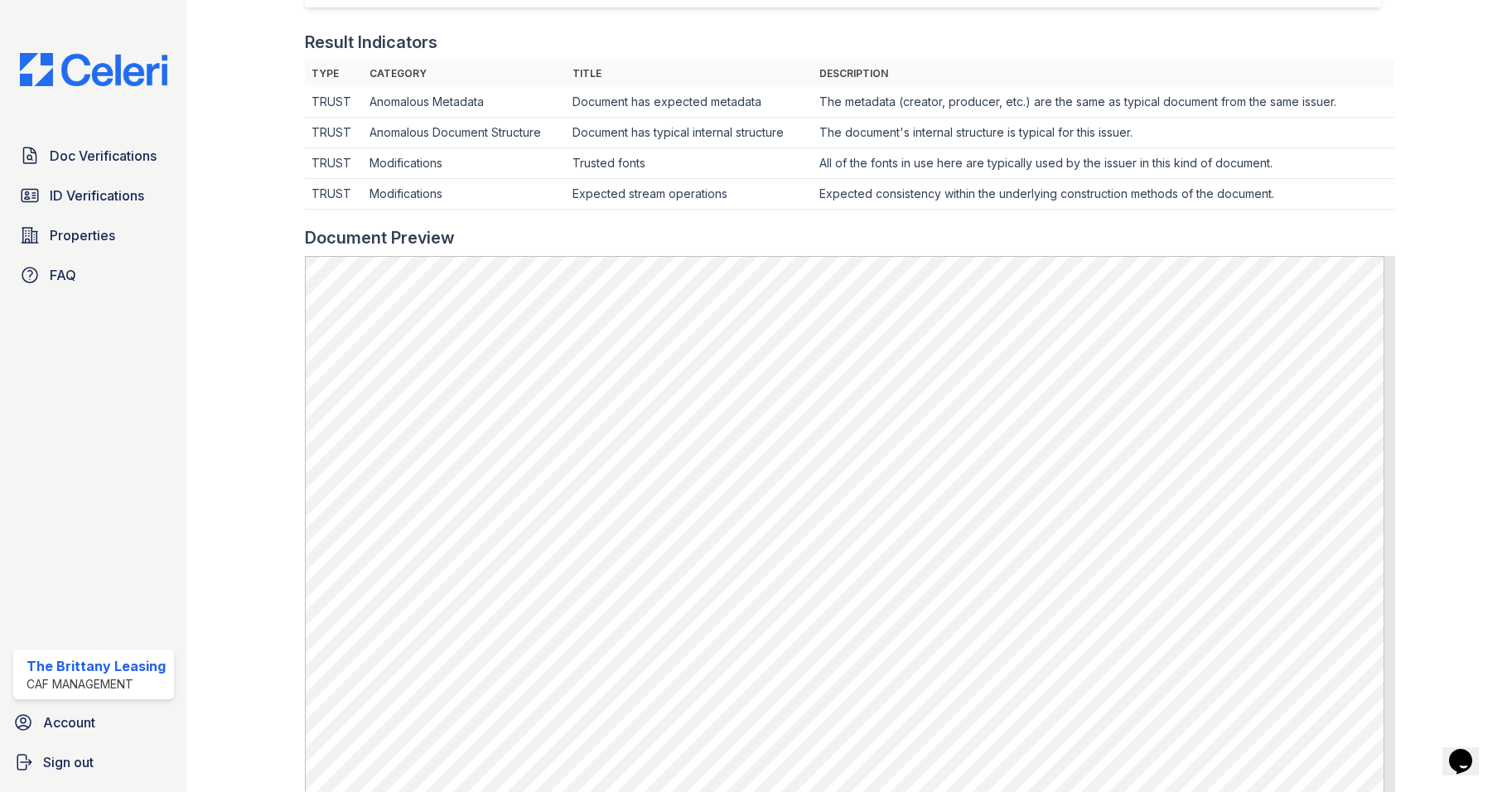
scroll to position [497, 0]
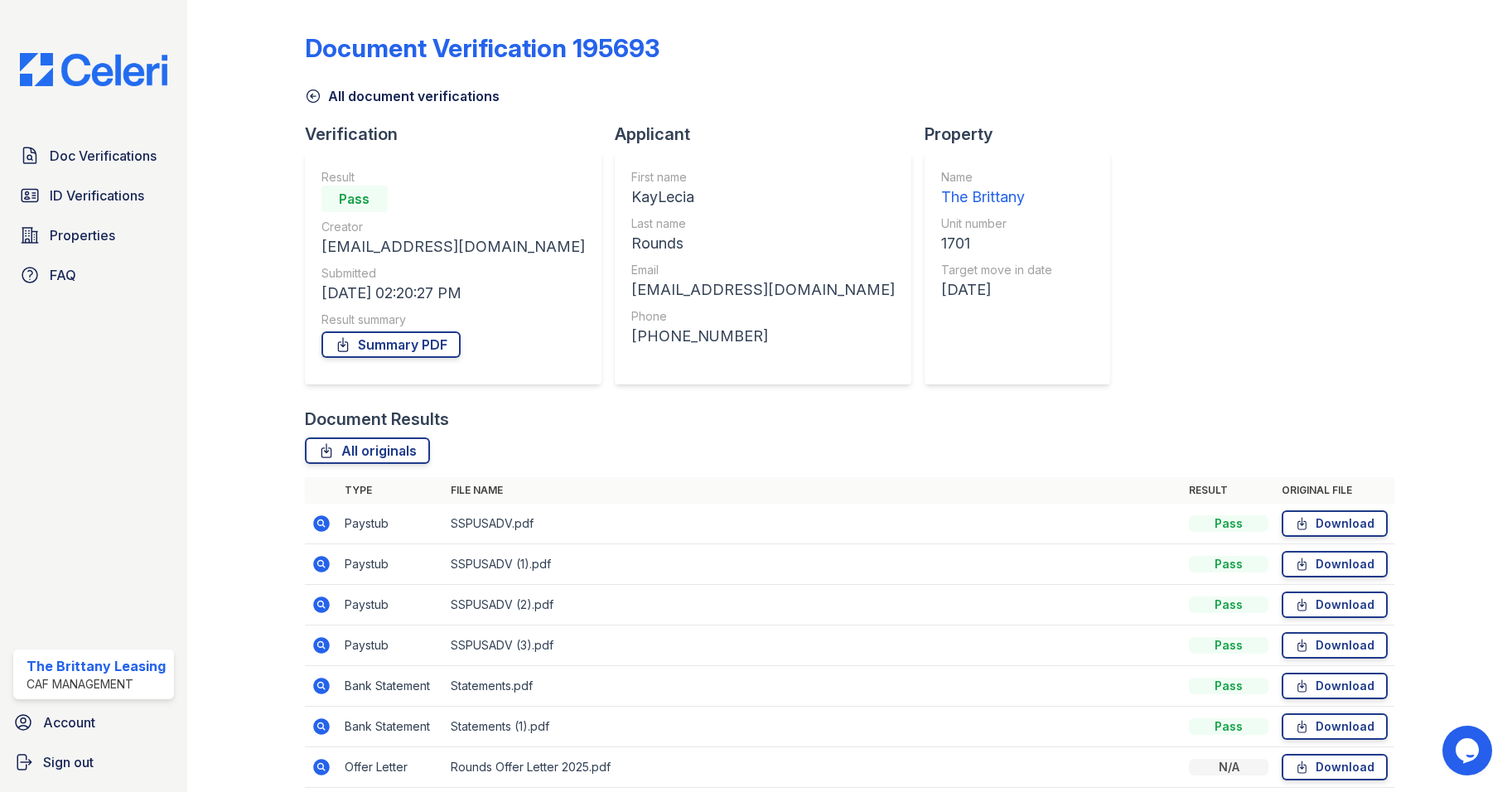
click at [308, 651] on td at bounding box center [321, 646] width 33 height 41
click at [321, 640] on icon at bounding box center [321, 645] width 16 height 16
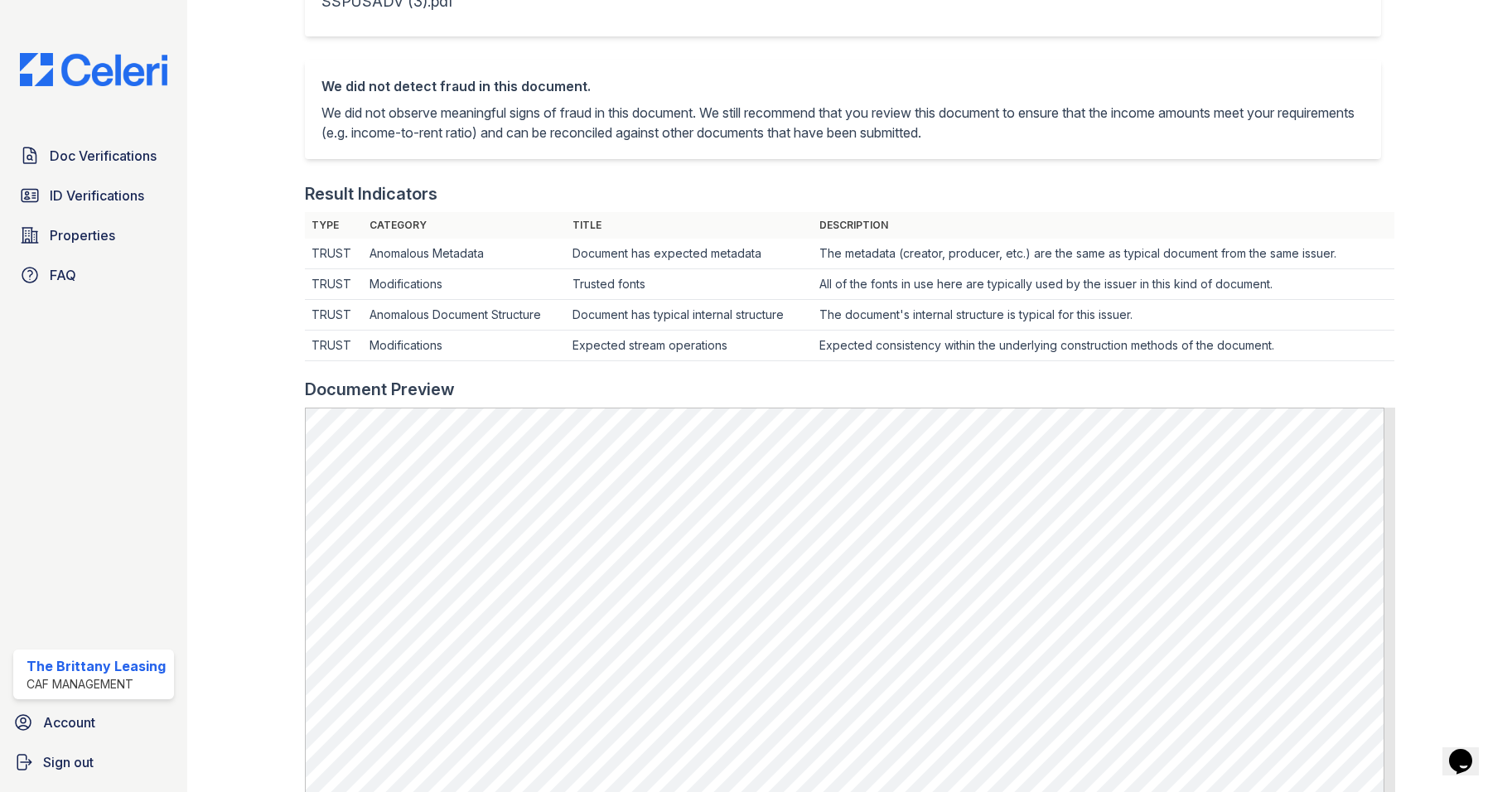
scroll to position [414, 0]
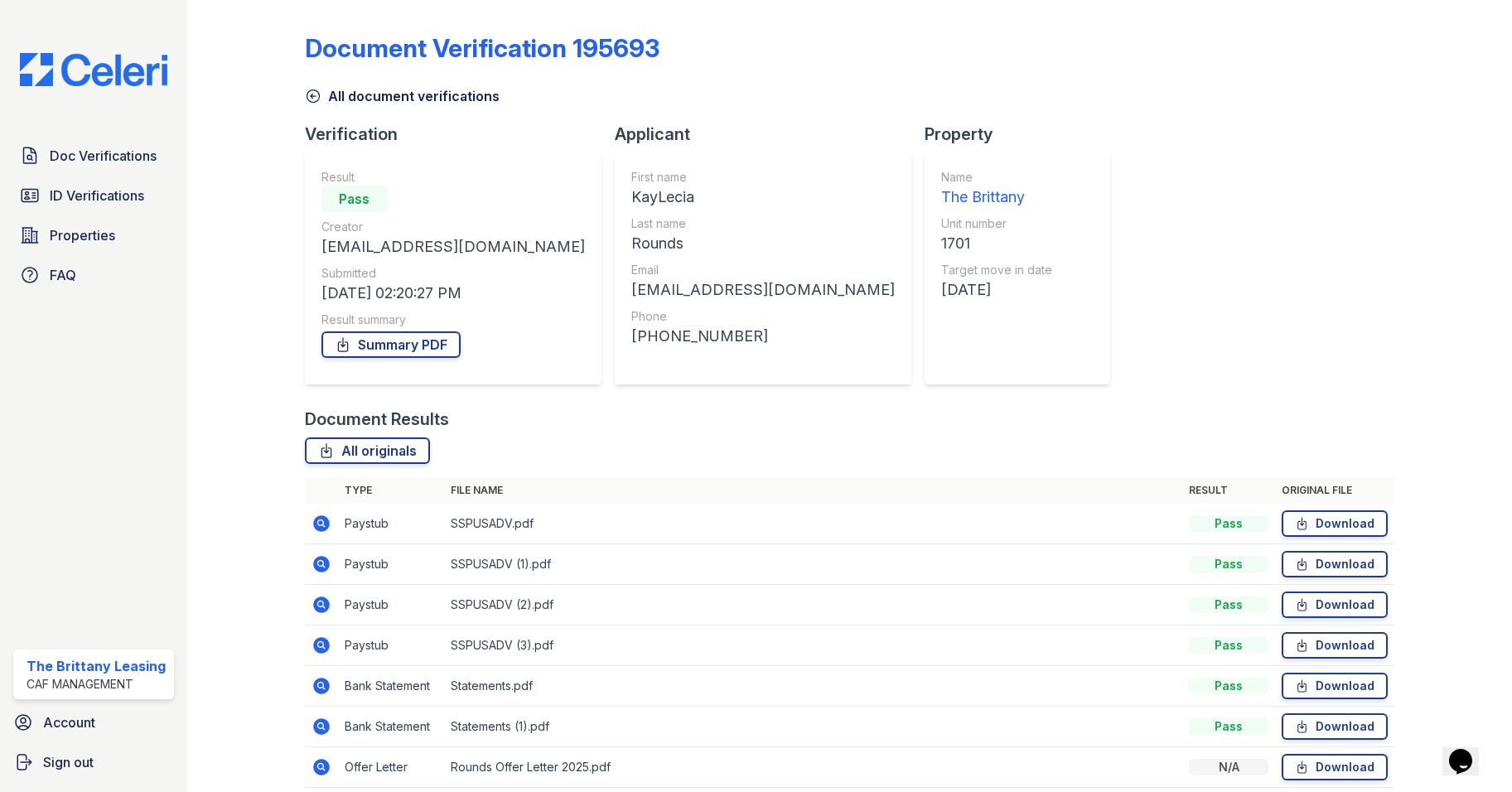
click at [323, 525] on icon at bounding box center [321, 523] width 16 height 16
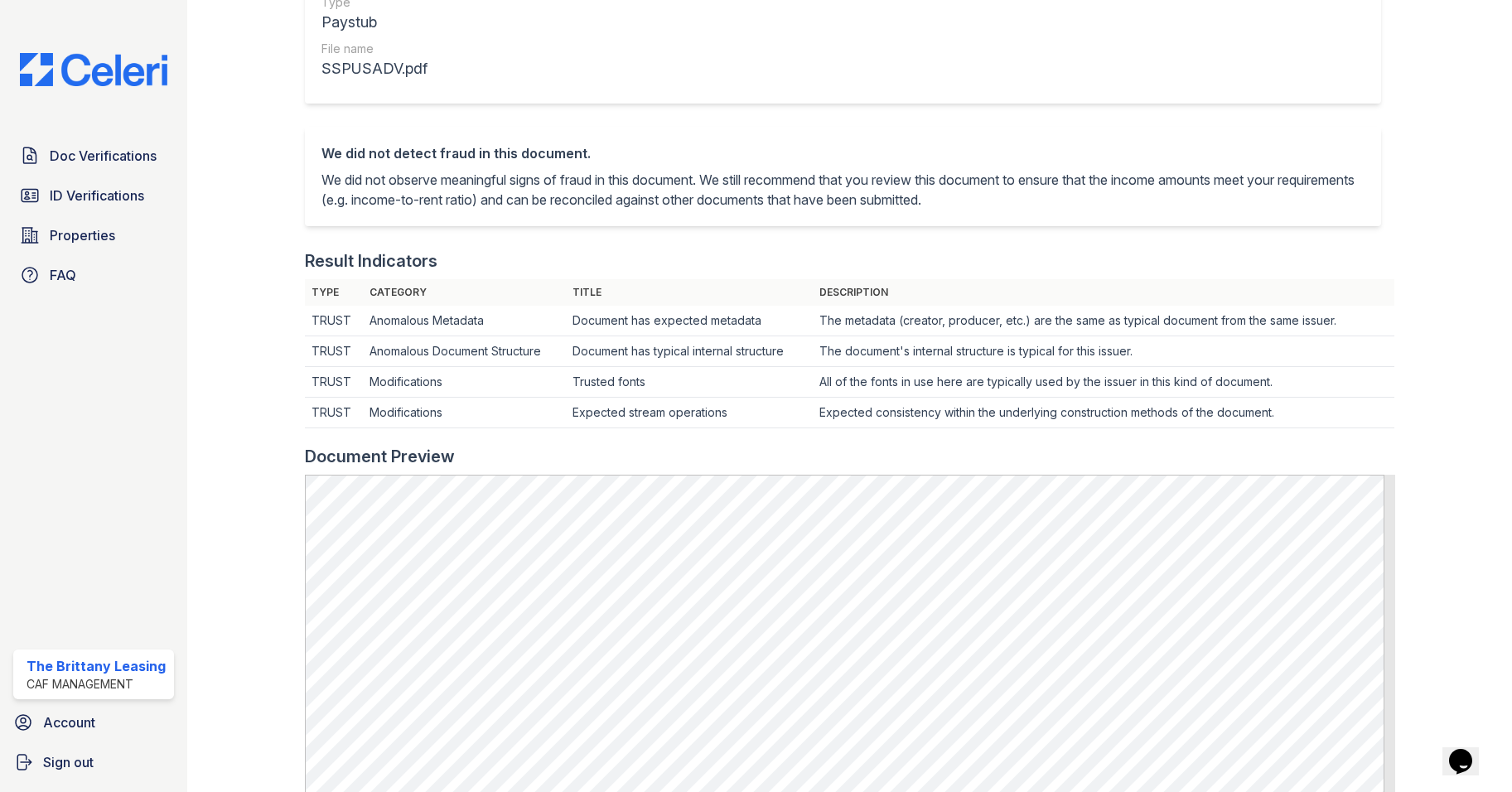
scroll to position [331, 0]
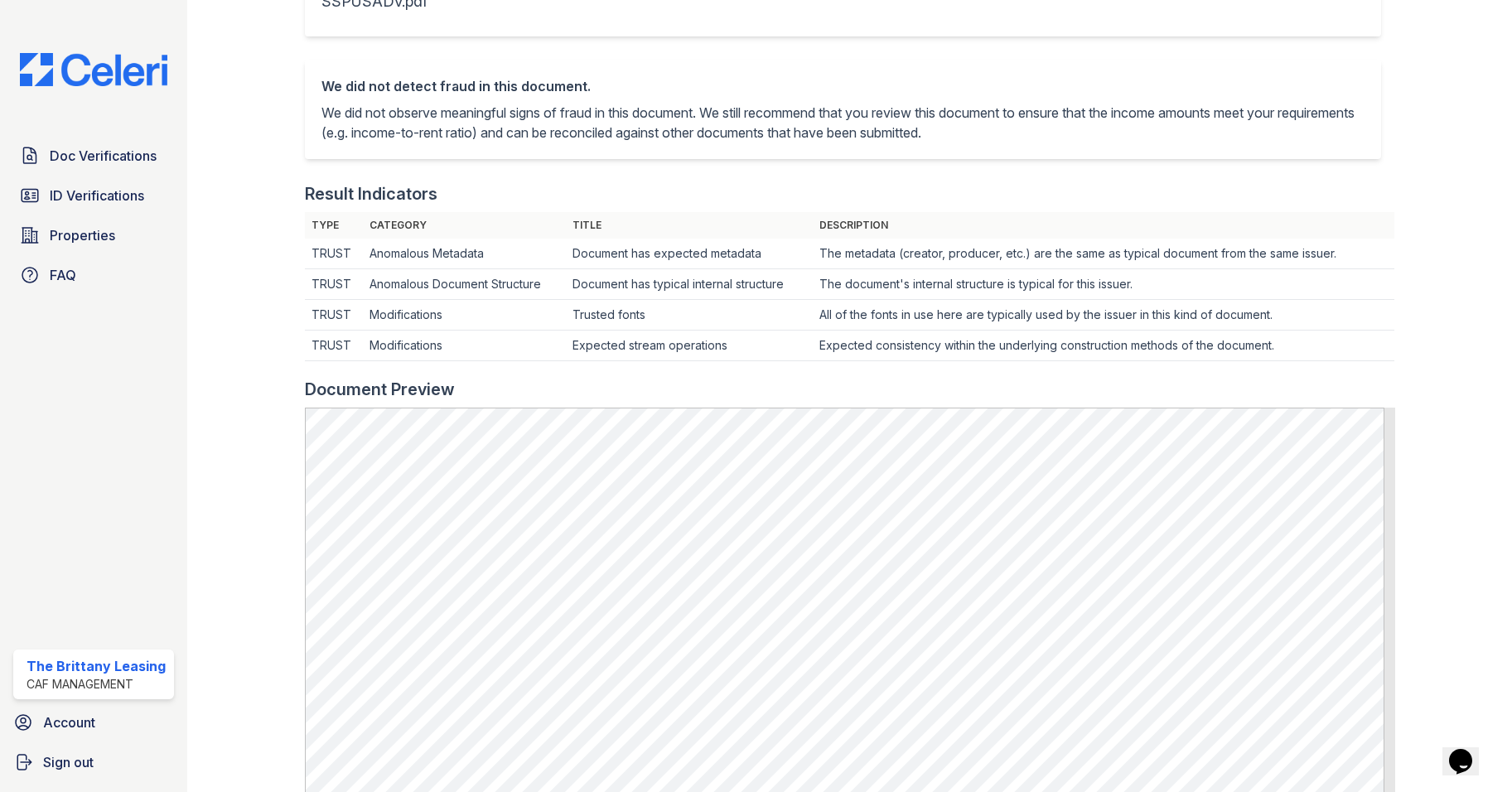
drag, startPoint x: 228, startPoint y: 442, endPoint x: 158, endPoint y: 20, distance: 427.8
click at [228, 442] on div at bounding box center [259, 438] width 91 height 1524
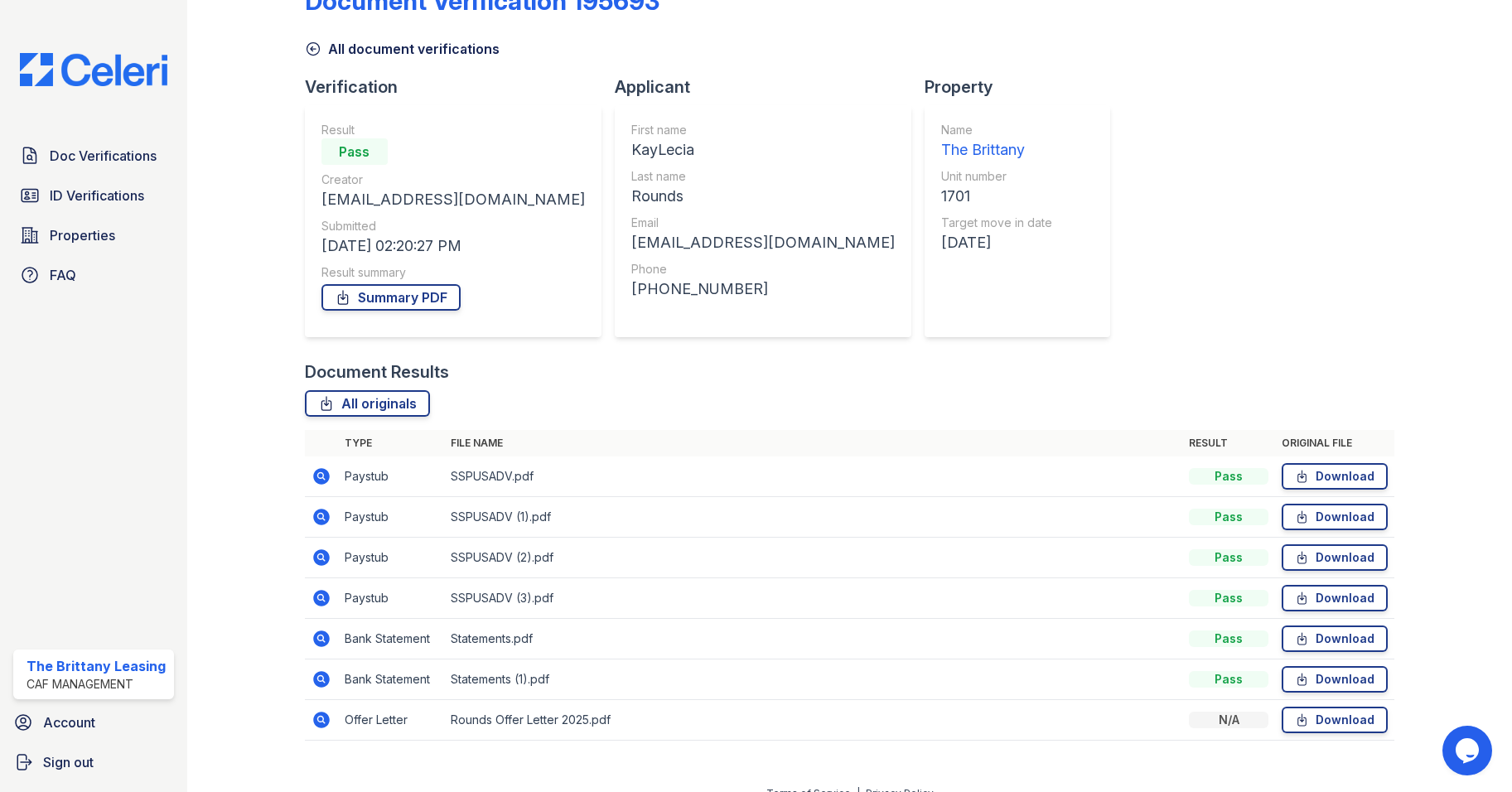
scroll to position [69, 0]
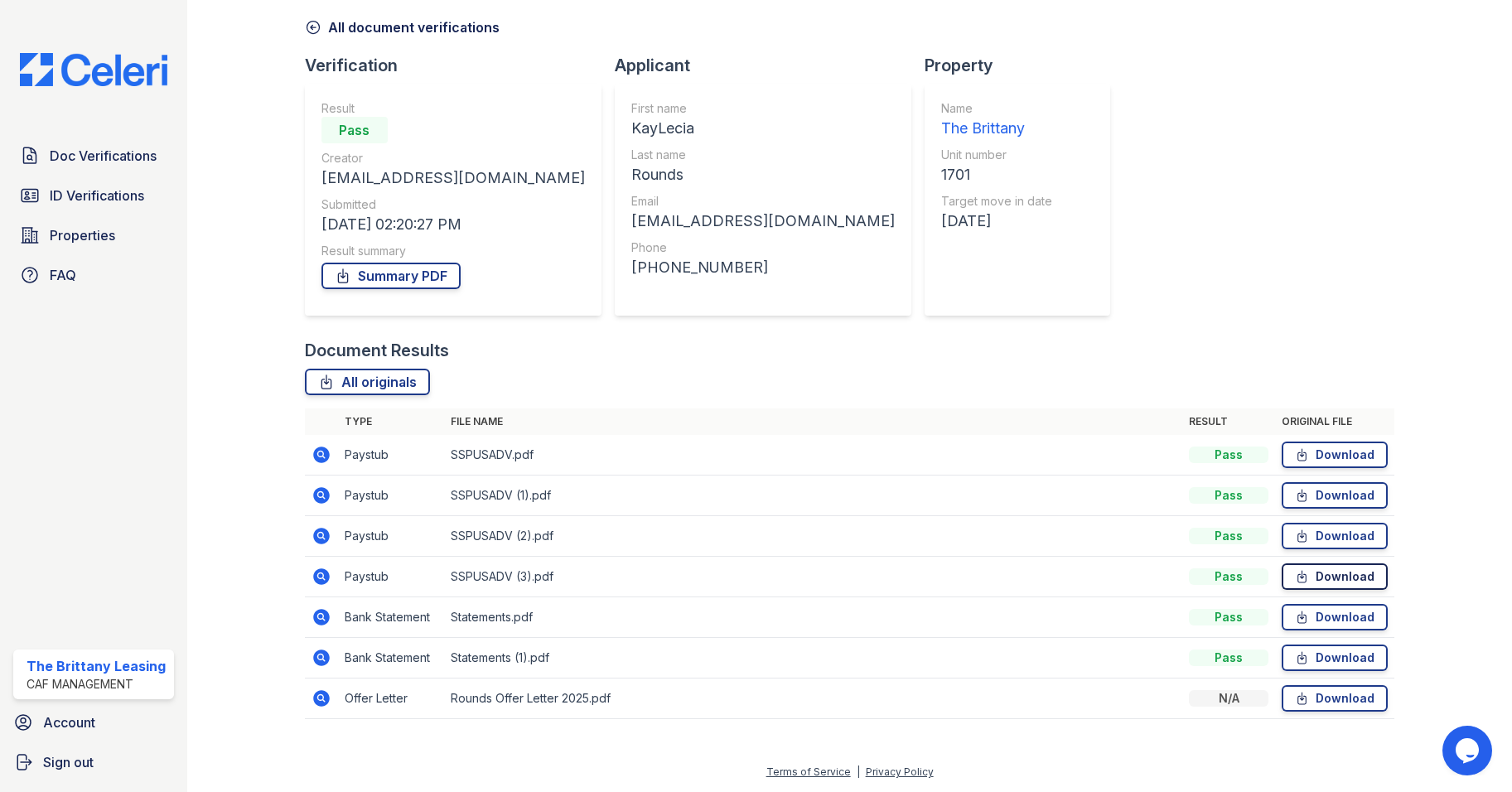
click at [1328, 575] on link "Download" at bounding box center [1335, 576] width 106 height 26
click at [1324, 540] on link "Download" at bounding box center [1335, 536] width 106 height 26
drag, startPoint x: 1327, startPoint y: 494, endPoint x: 1327, endPoint y: 484, distance: 10.0
click at [1327, 494] on link "Download" at bounding box center [1335, 495] width 106 height 26
click at [1327, 452] on link "Download" at bounding box center [1335, 454] width 106 height 26
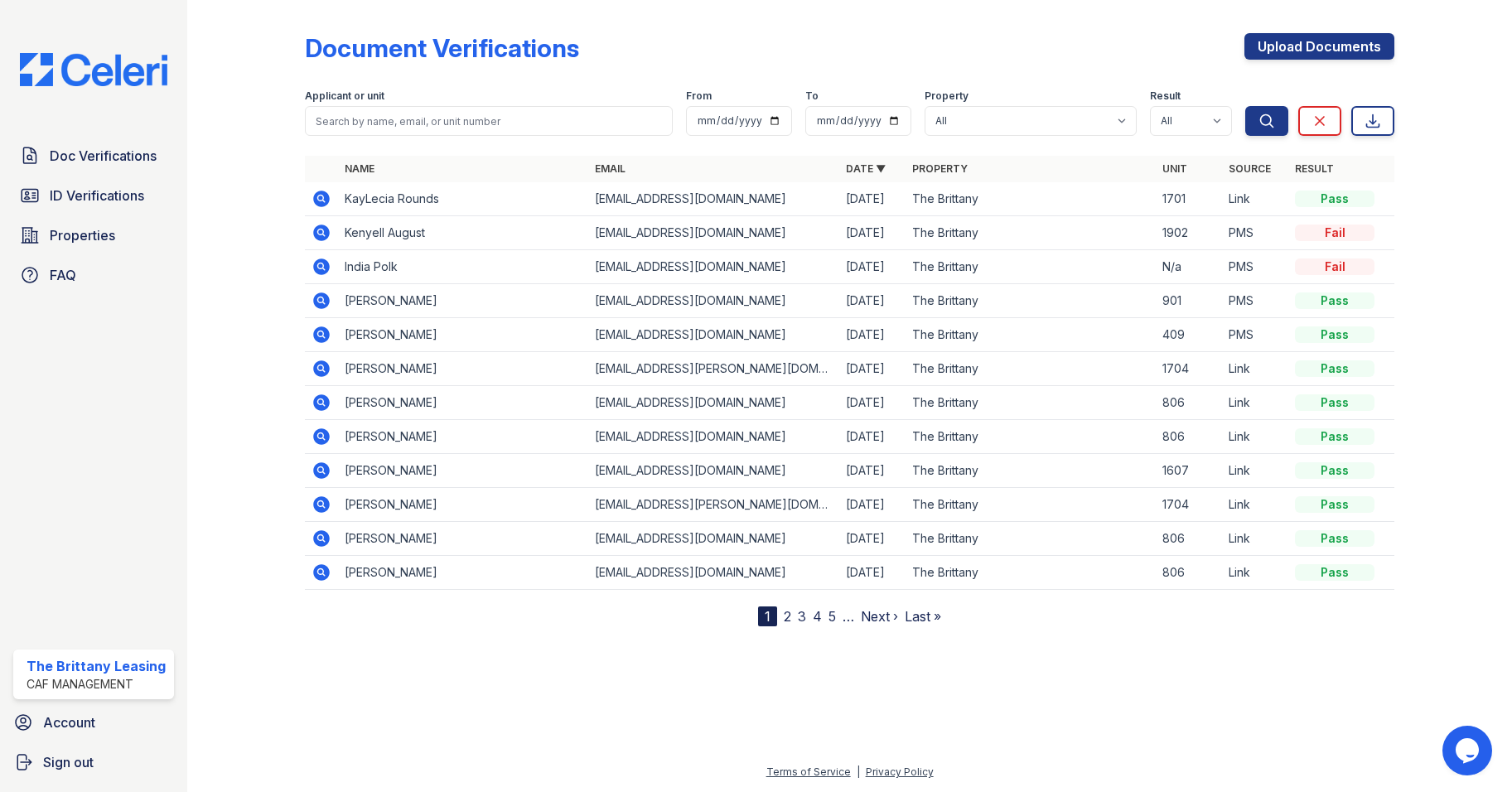
click at [319, 198] on icon at bounding box center [320, 198] width 4 height 4
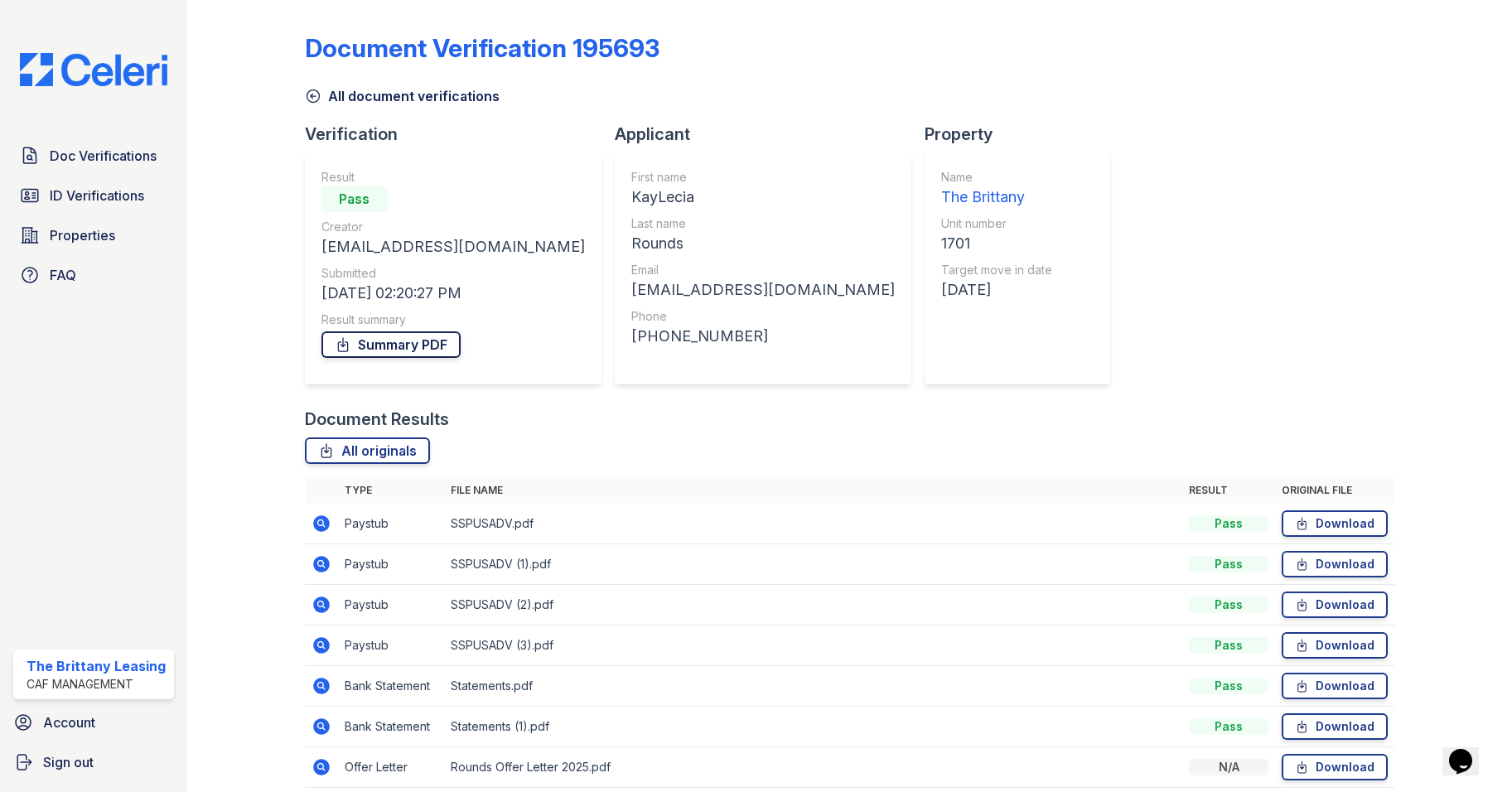
click at [384, 345] on link "Summary PDF" at bounding box center [390, 344] width 139 height 26
